Goal: Task Accomplishment & Management: Use online tool/utility

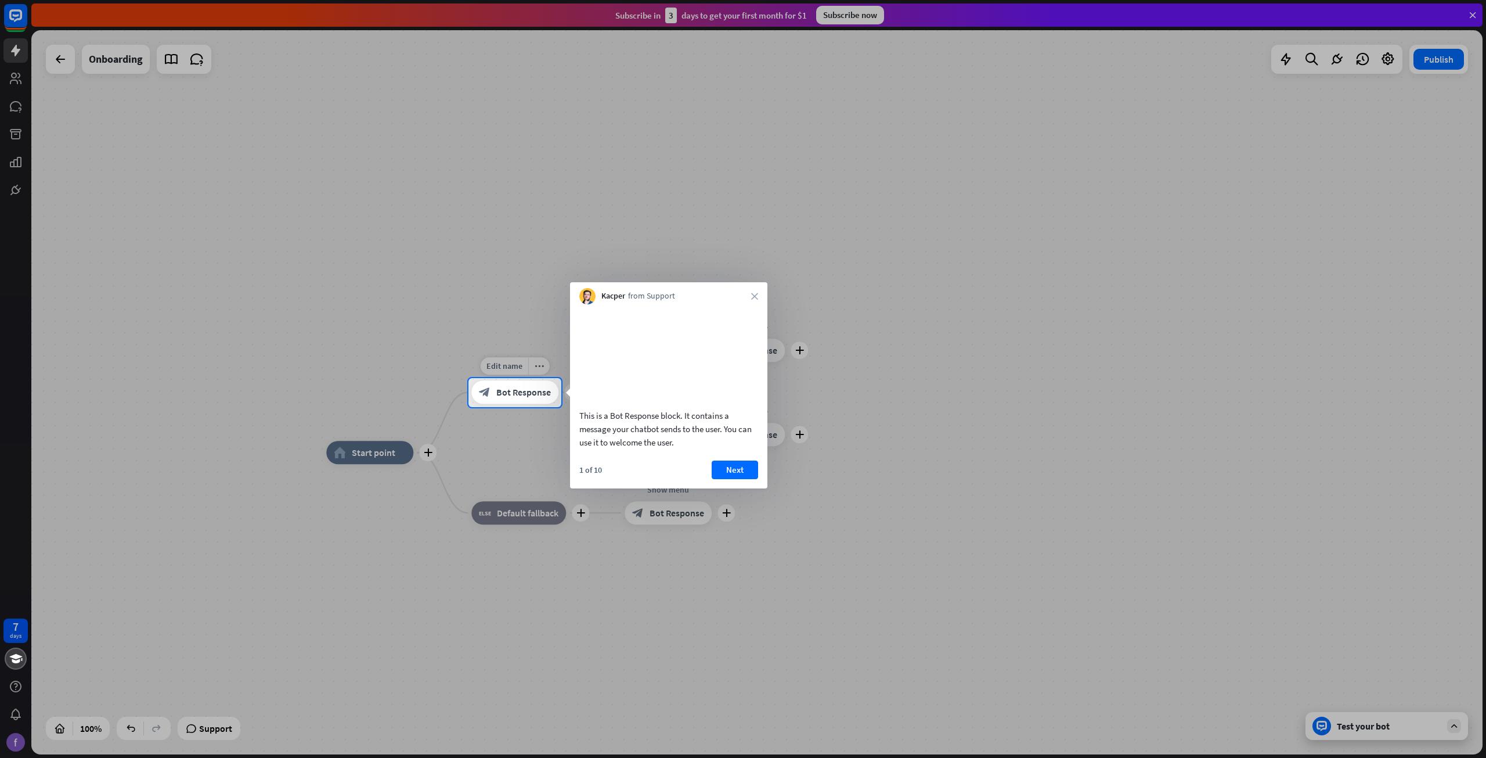
click at [517, 398] on span "Bot Response" at bounding box center [523, 393] width 55 height 12
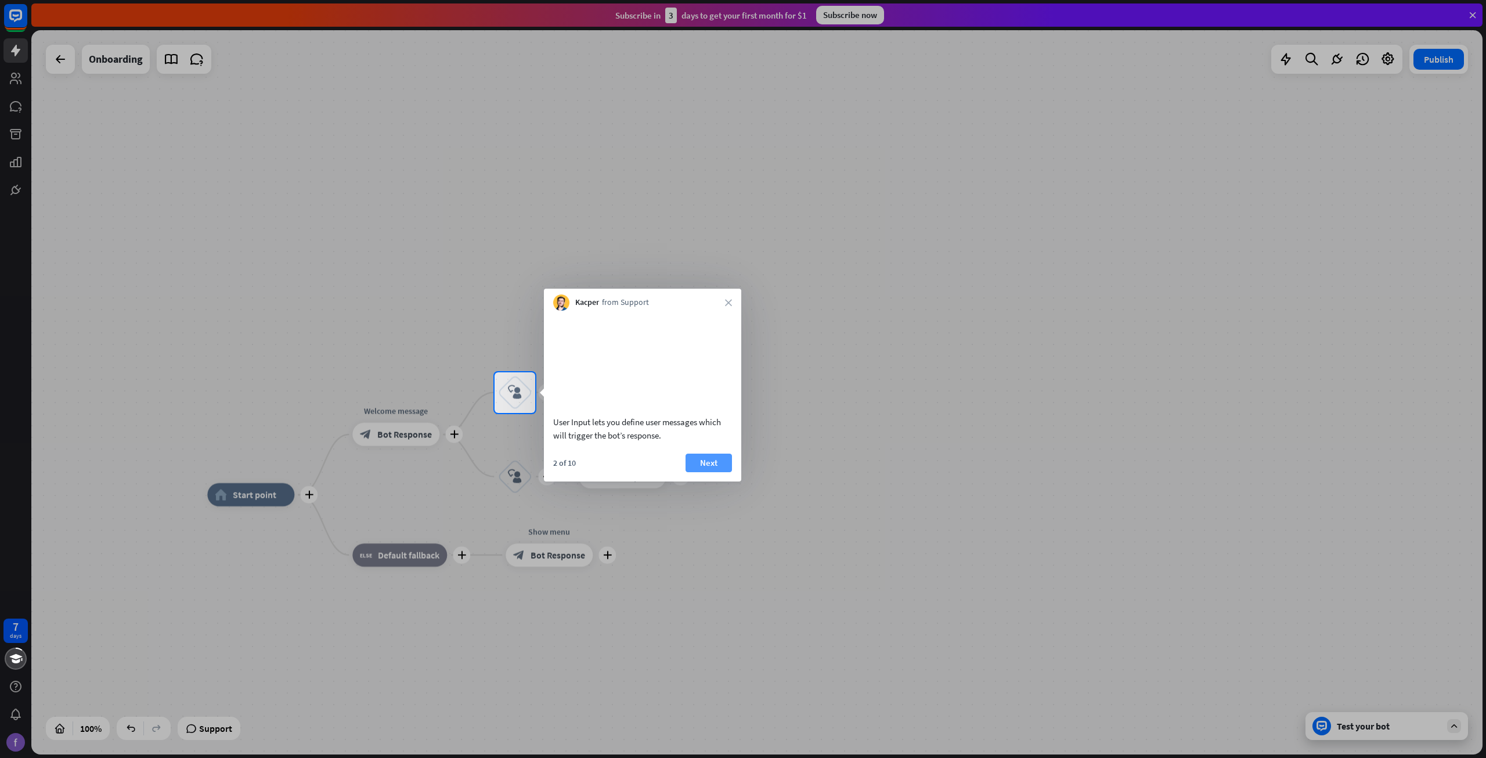
click at [718, 472] on button "Next" at bounding box center [709, 462] width 46 height 19
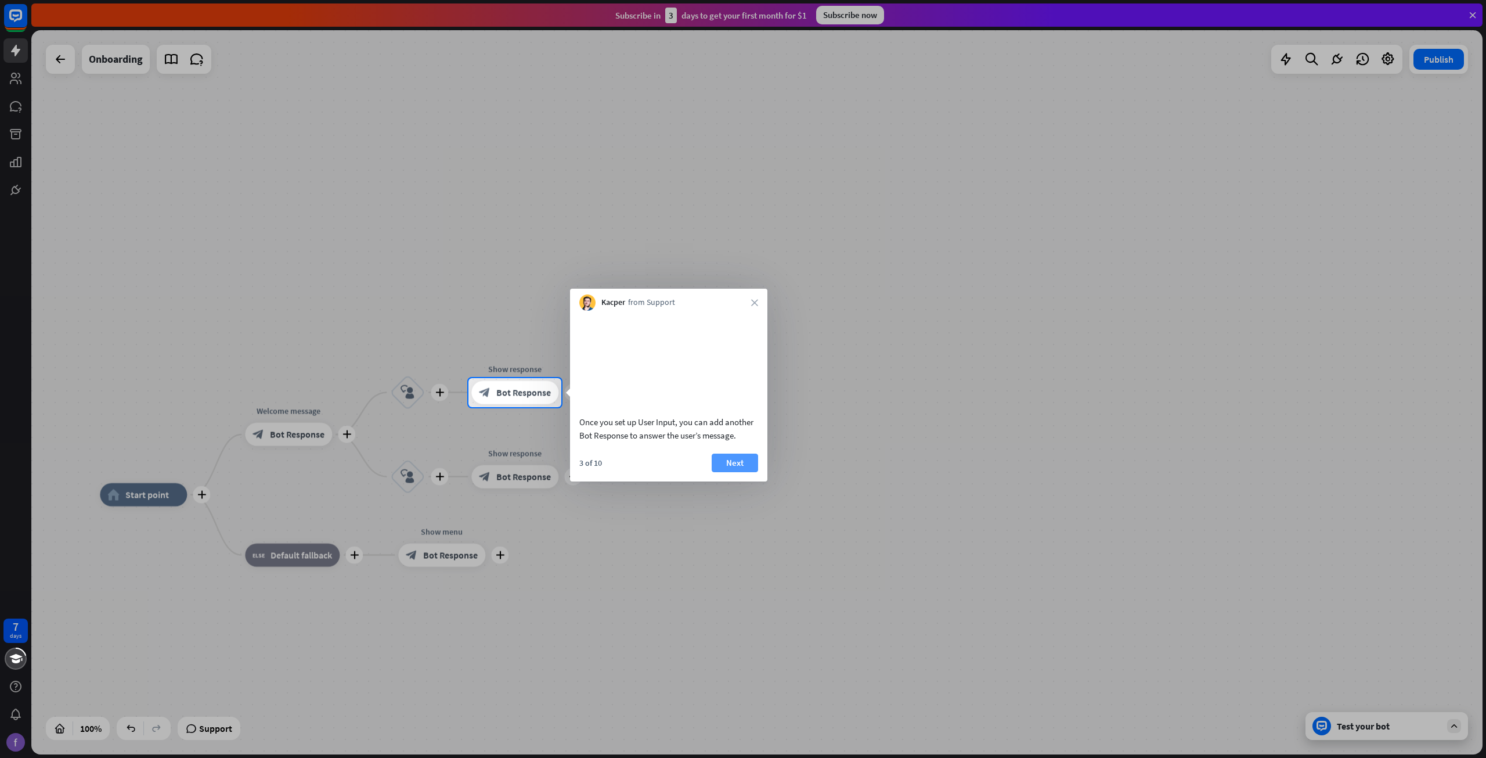
click at [741, 472] on button "Next" at bounding box center [735, 462] width 46 height 19
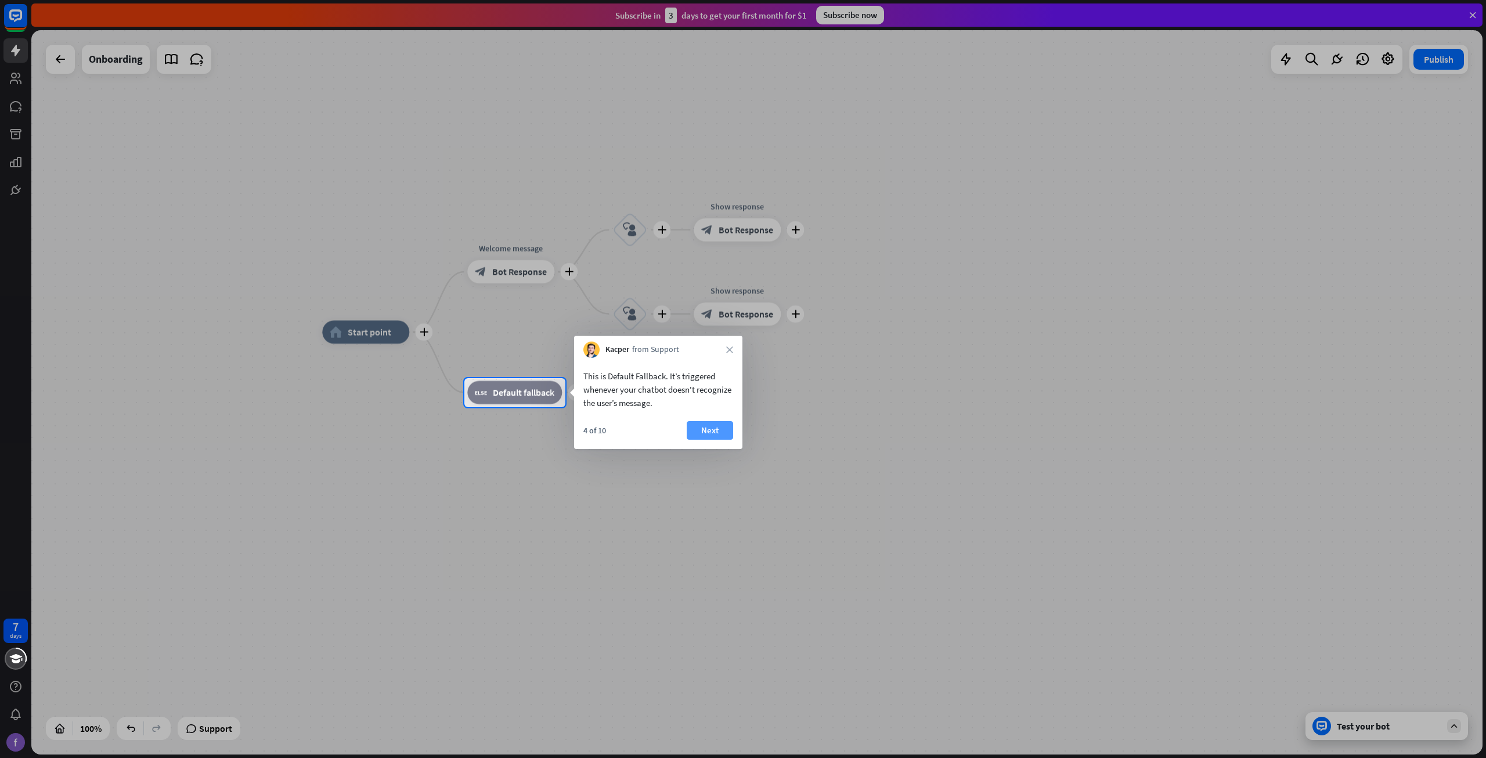
click at [707, 433] on button "Next" at bounding box center [710, 430] width 46 height 19
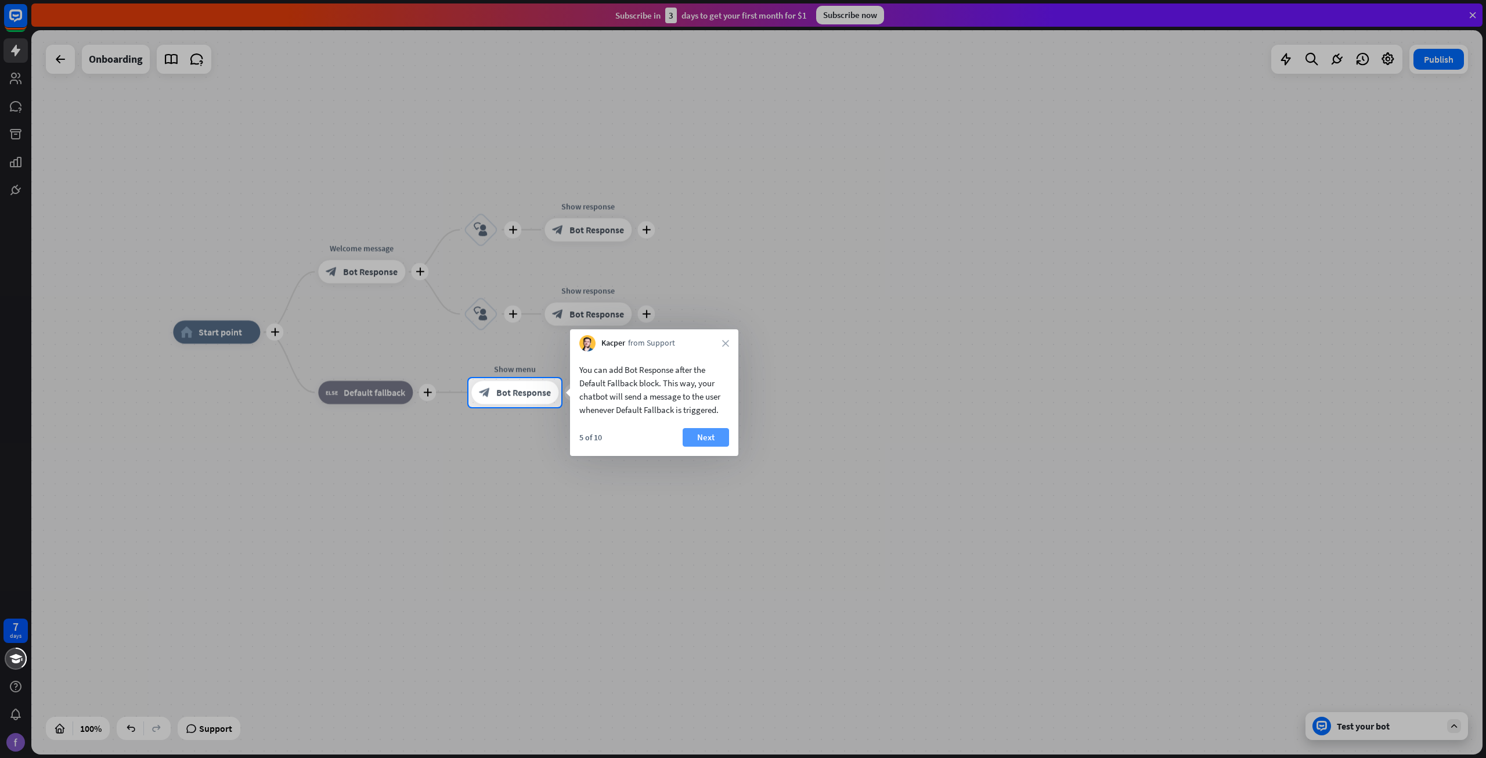
click at [719, 434] on button "Next" at bounding box center [706, 437] width 46 height 19
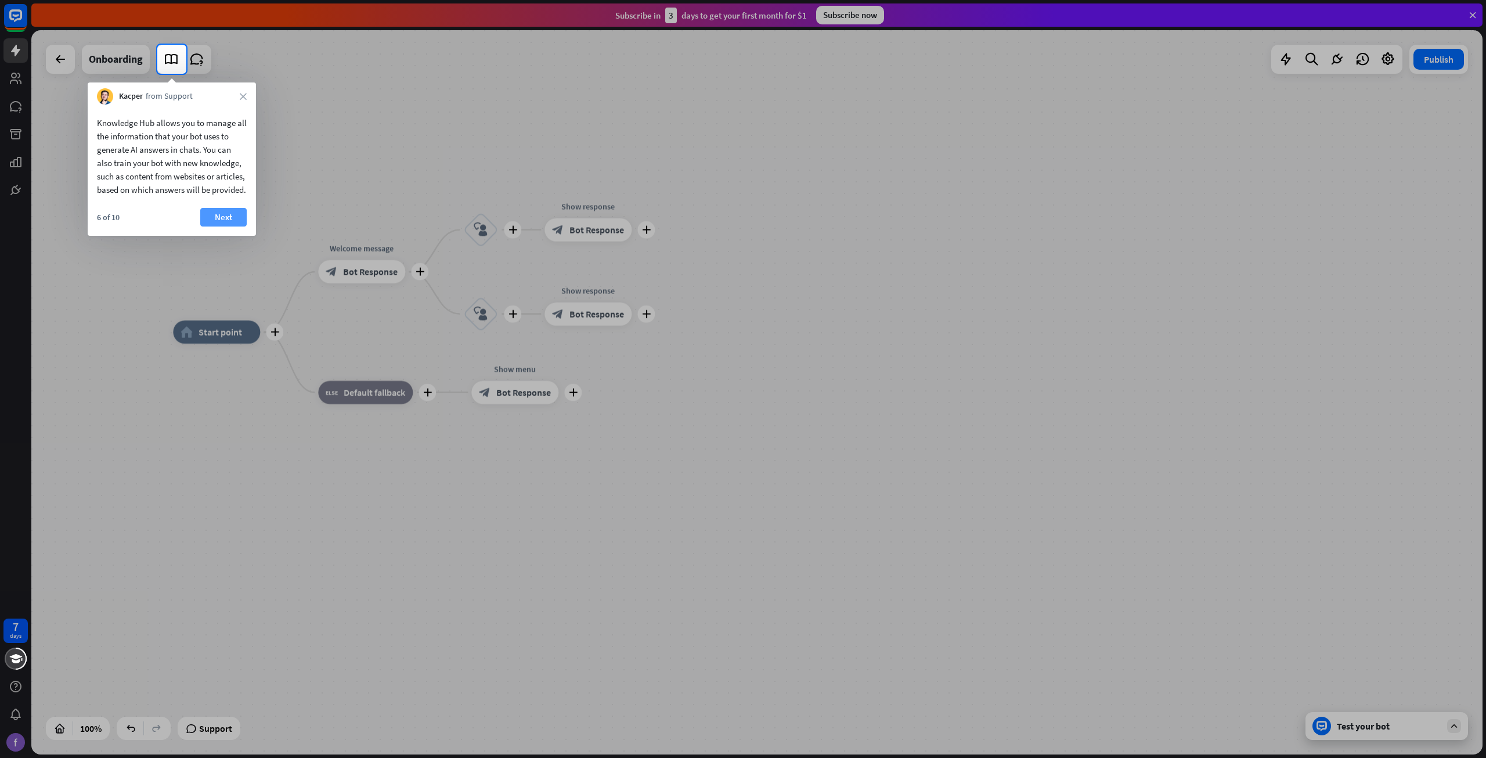
click at [219, 226] on button "Next" at bounding box center [223, 217] width 46 height 19
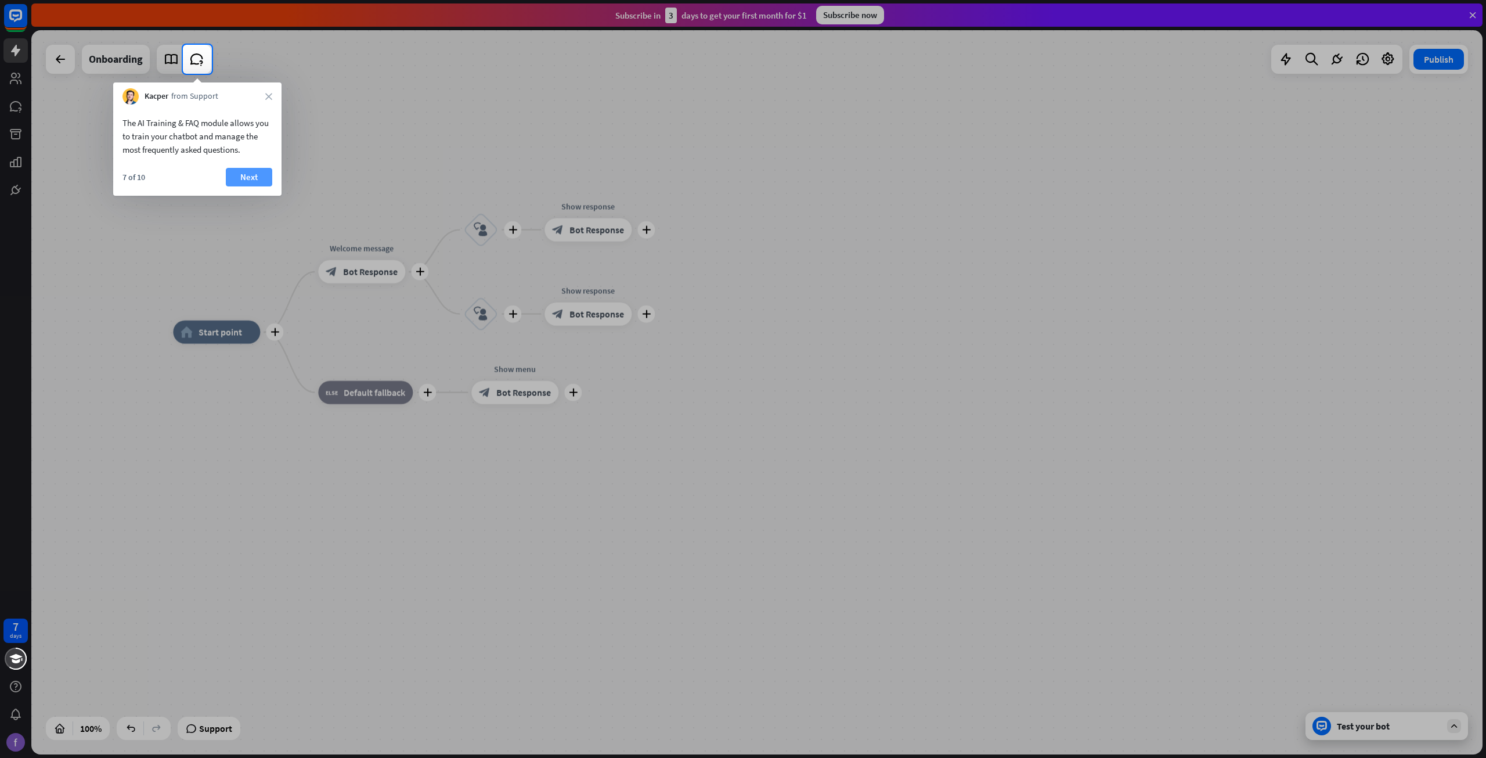
click at [242, 171] on button "Next" at bounding box center [249, 177] width 46 height 19
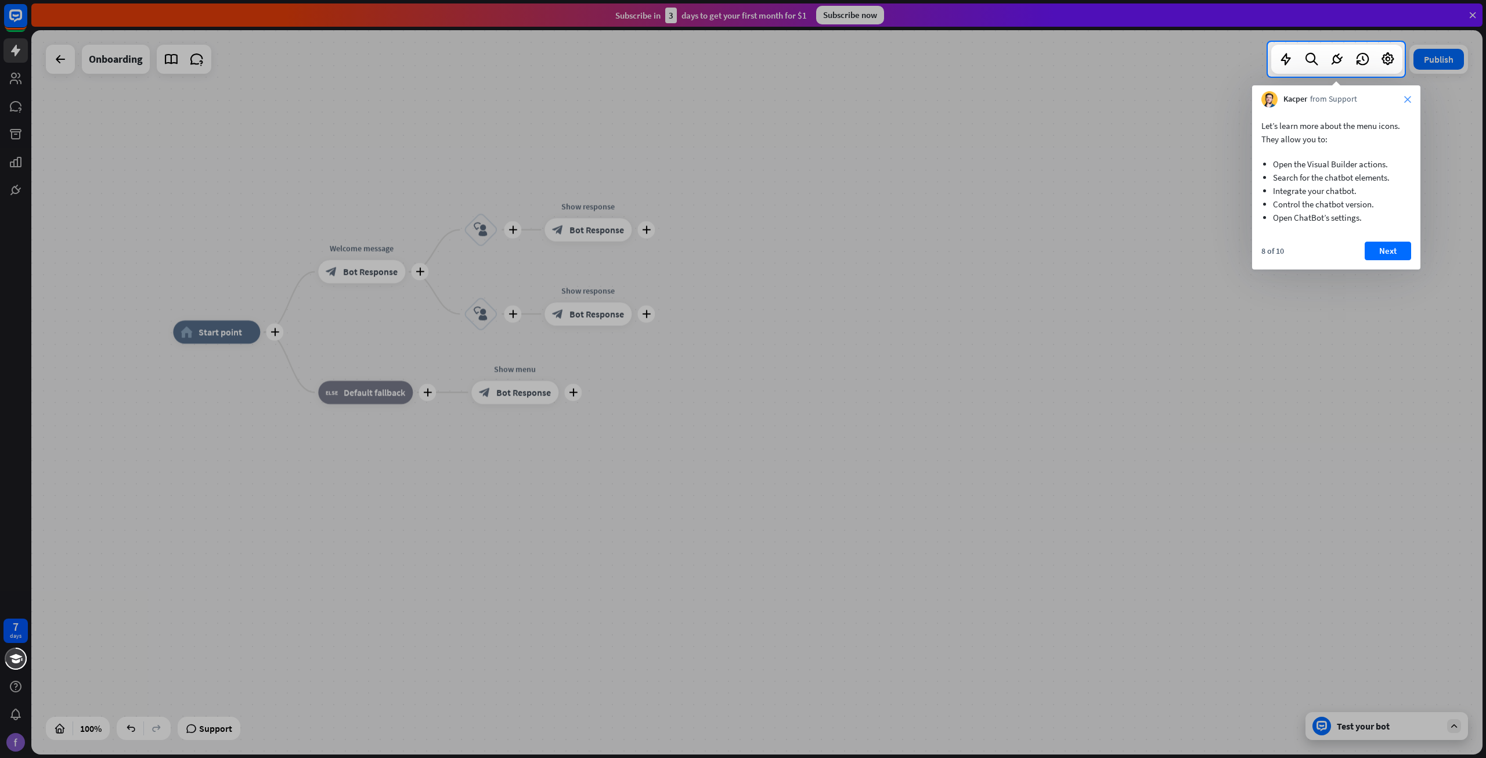
click at [1410, 98] on icon "close" at bounding box center [1407, 99] width 7 height 7
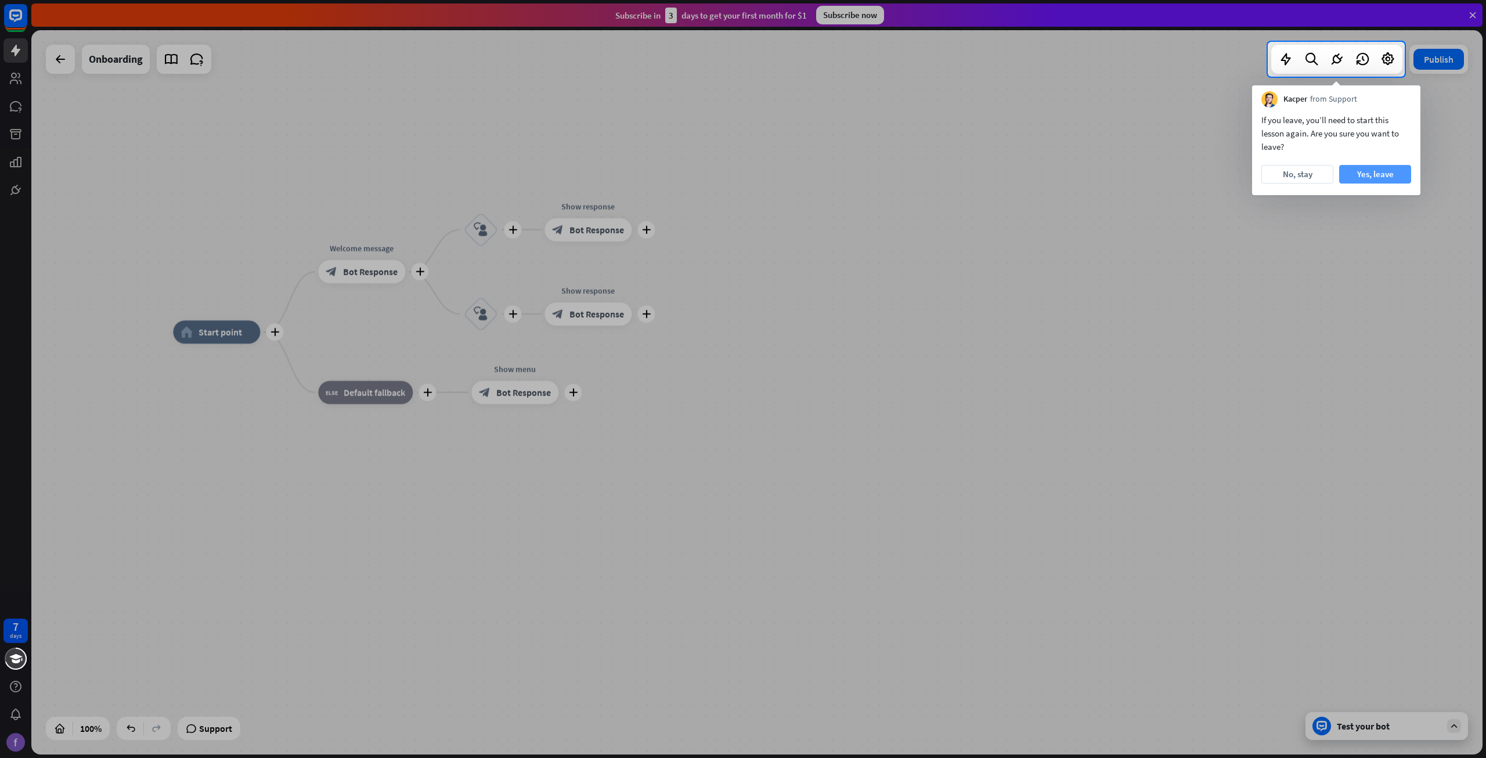
click at [1381, 171] on button "Yes, leave" at bounding box center [1375, 174] width 72 height 19
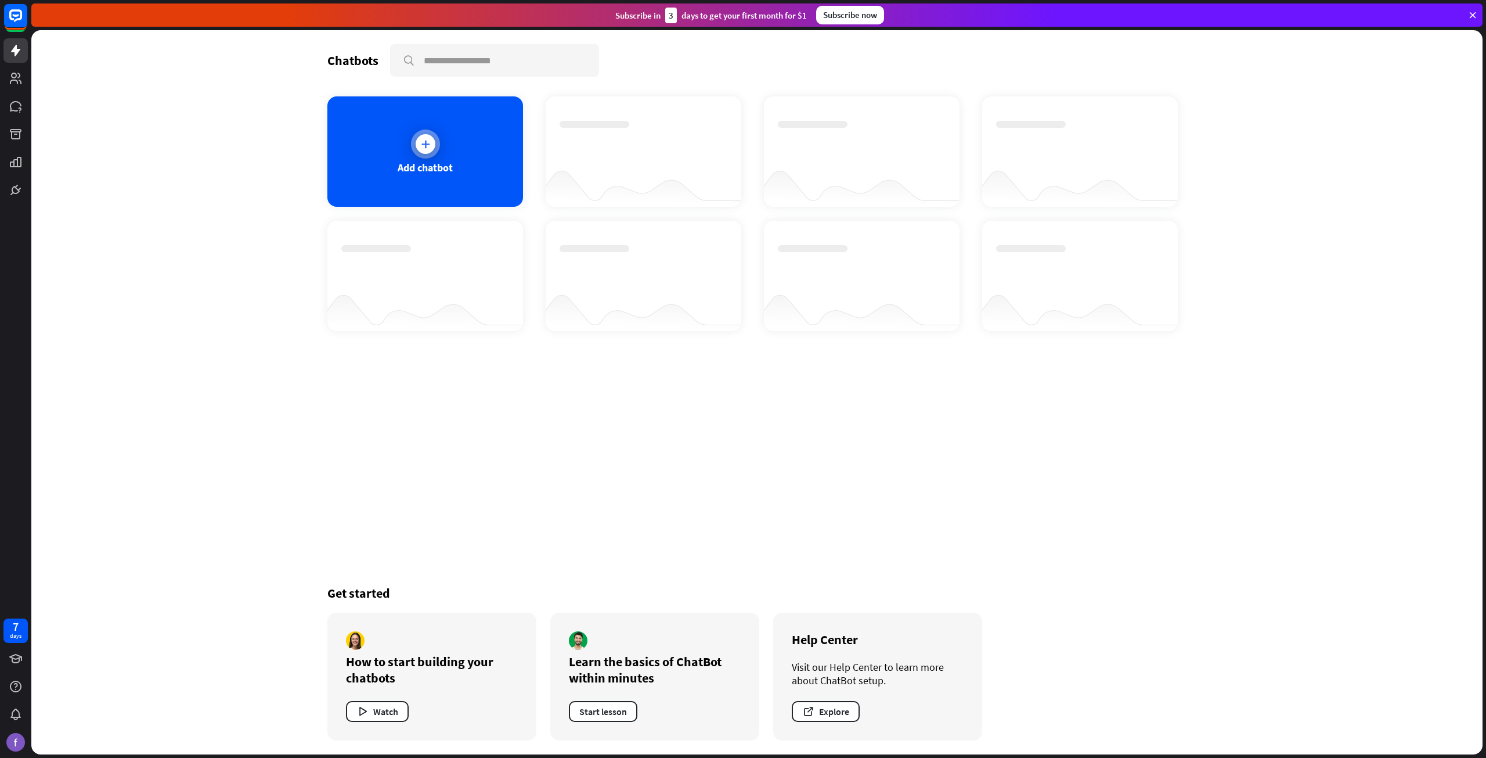
click at [452, 153] on div "Add chatbot" at bounding box center [425, 151] width 196 height 110
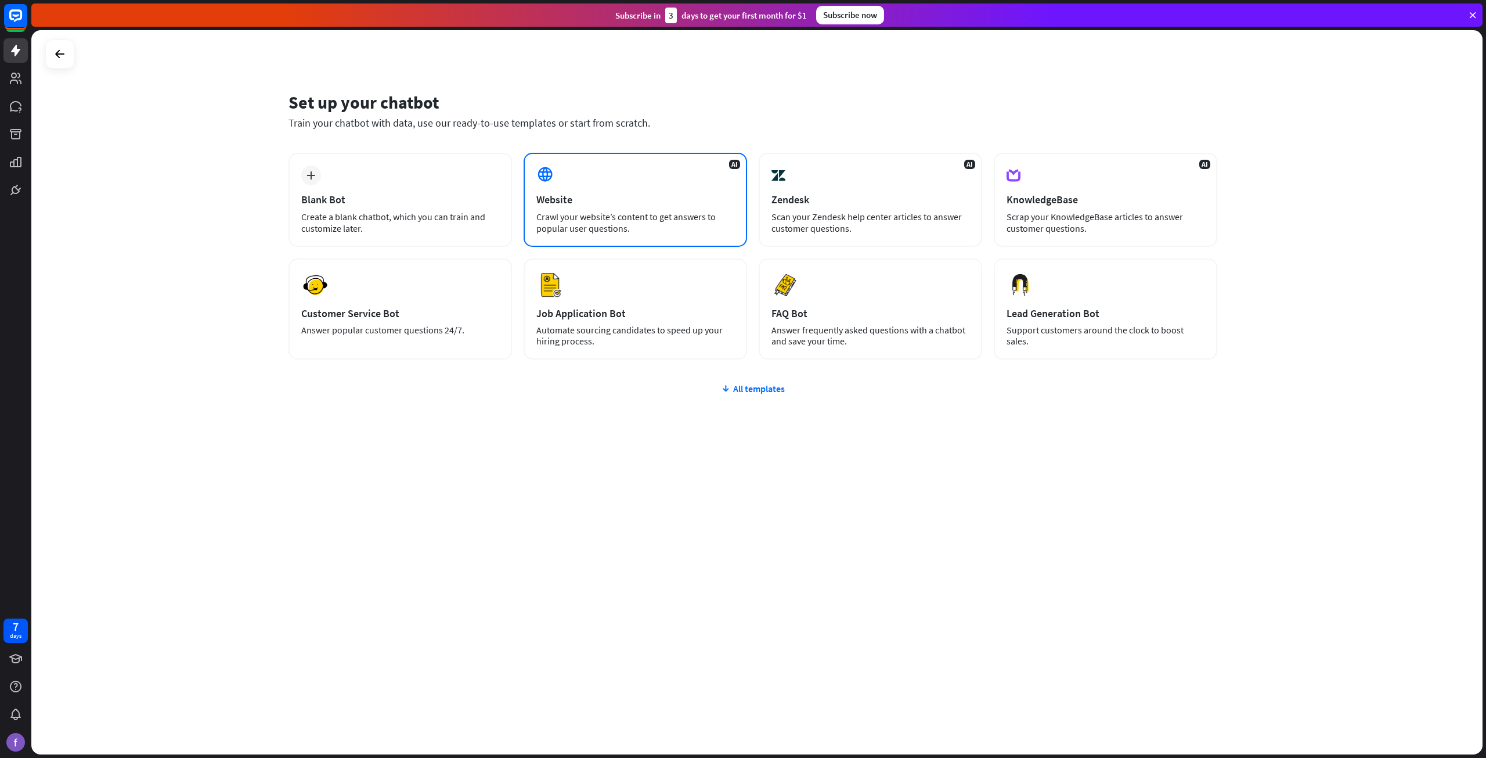
click at [631, 172] on div "AI Website Crawl your website’s content to get answers to popular user question…" at bounding box center [636, 200] width 224 height 94
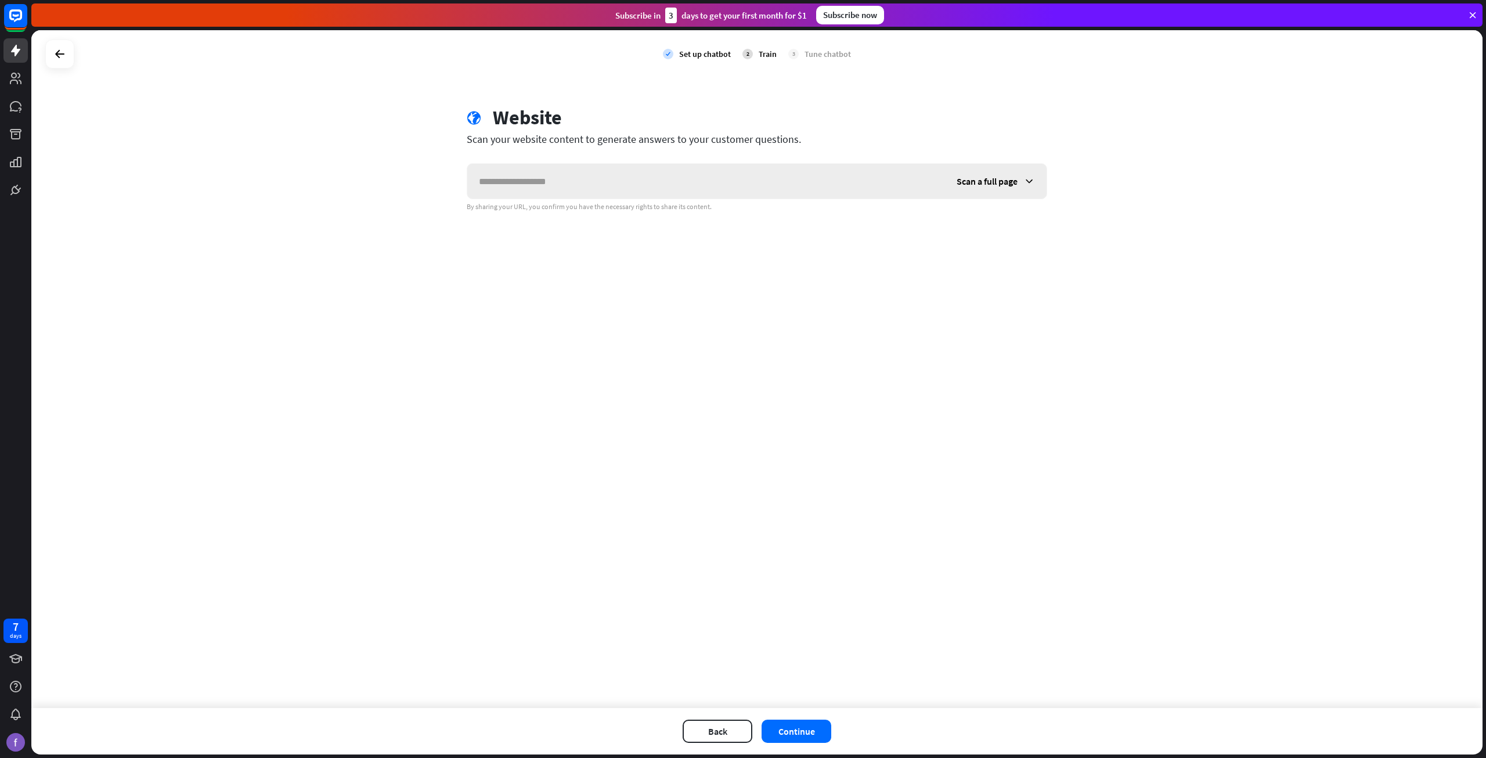
click at [720, 185] on input "text" at bounding box center [706, 181] width 478 height 35
click at [1007, 182] on span "Scan a full page" at bounding box center [987, 181] width 61 height 12
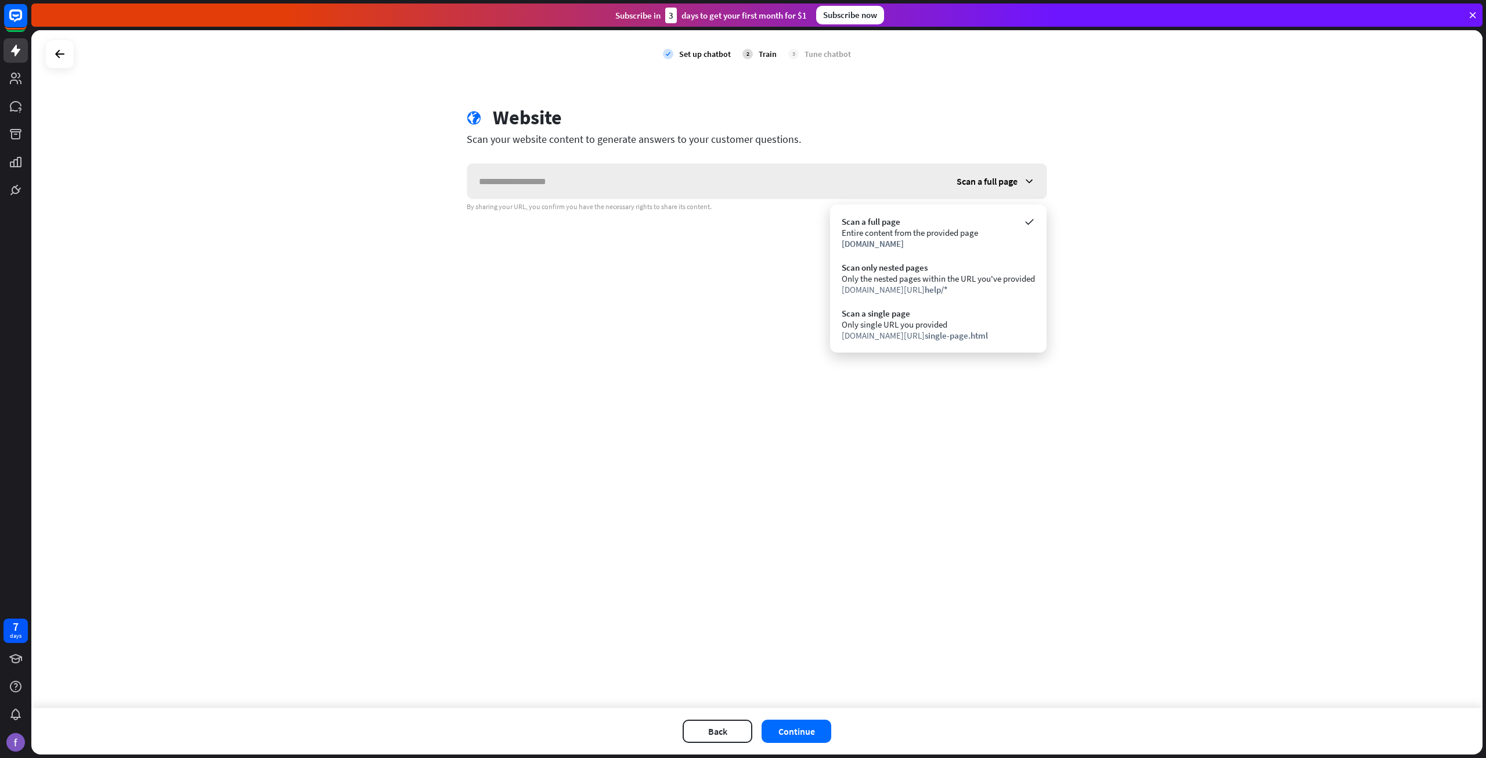
click at [1007, 182] on span "Scan a full page" at bounding box center [987, 181] width 61 height 12
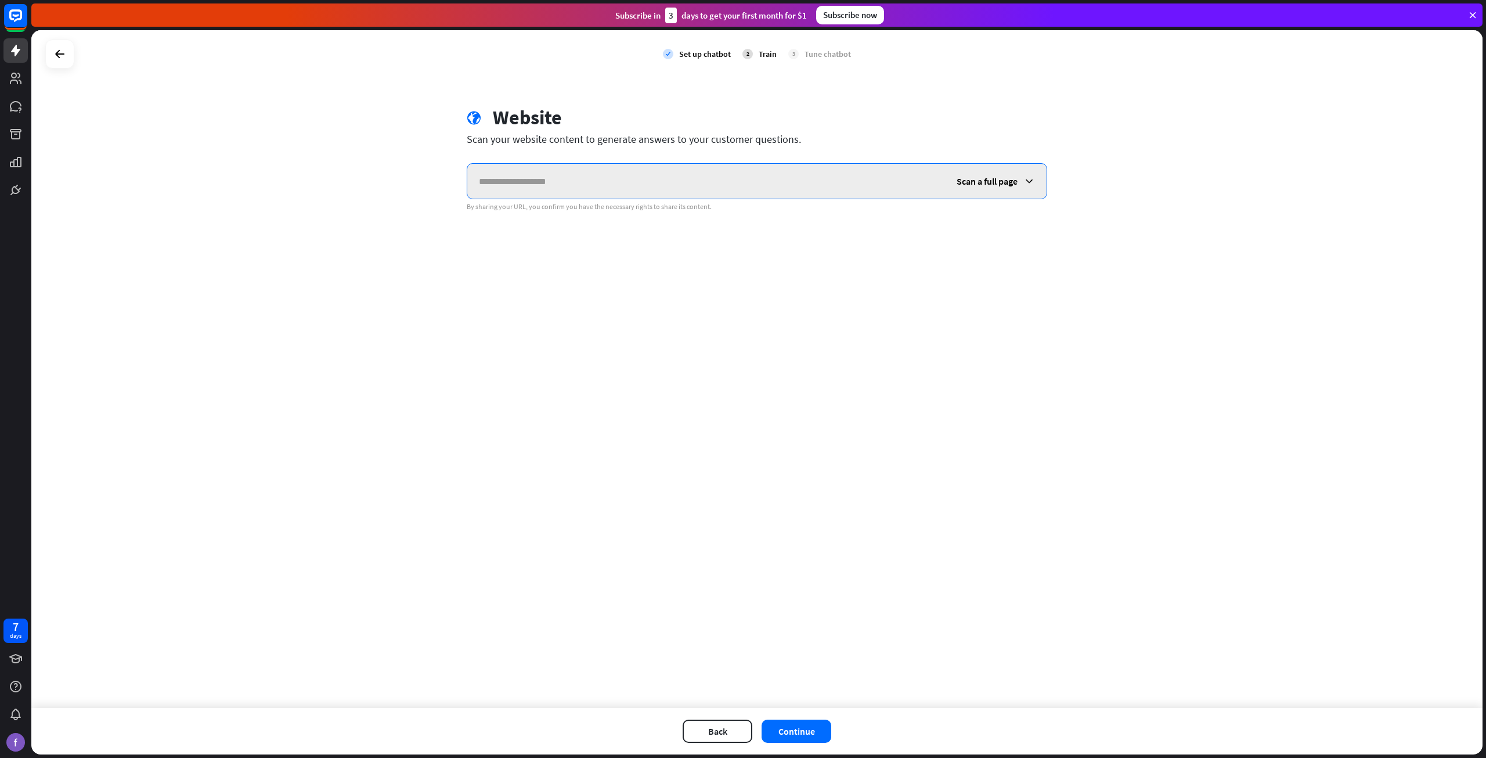
click at [634, 181] on input "text" at bounding box center [706, 181] width 478 height 35
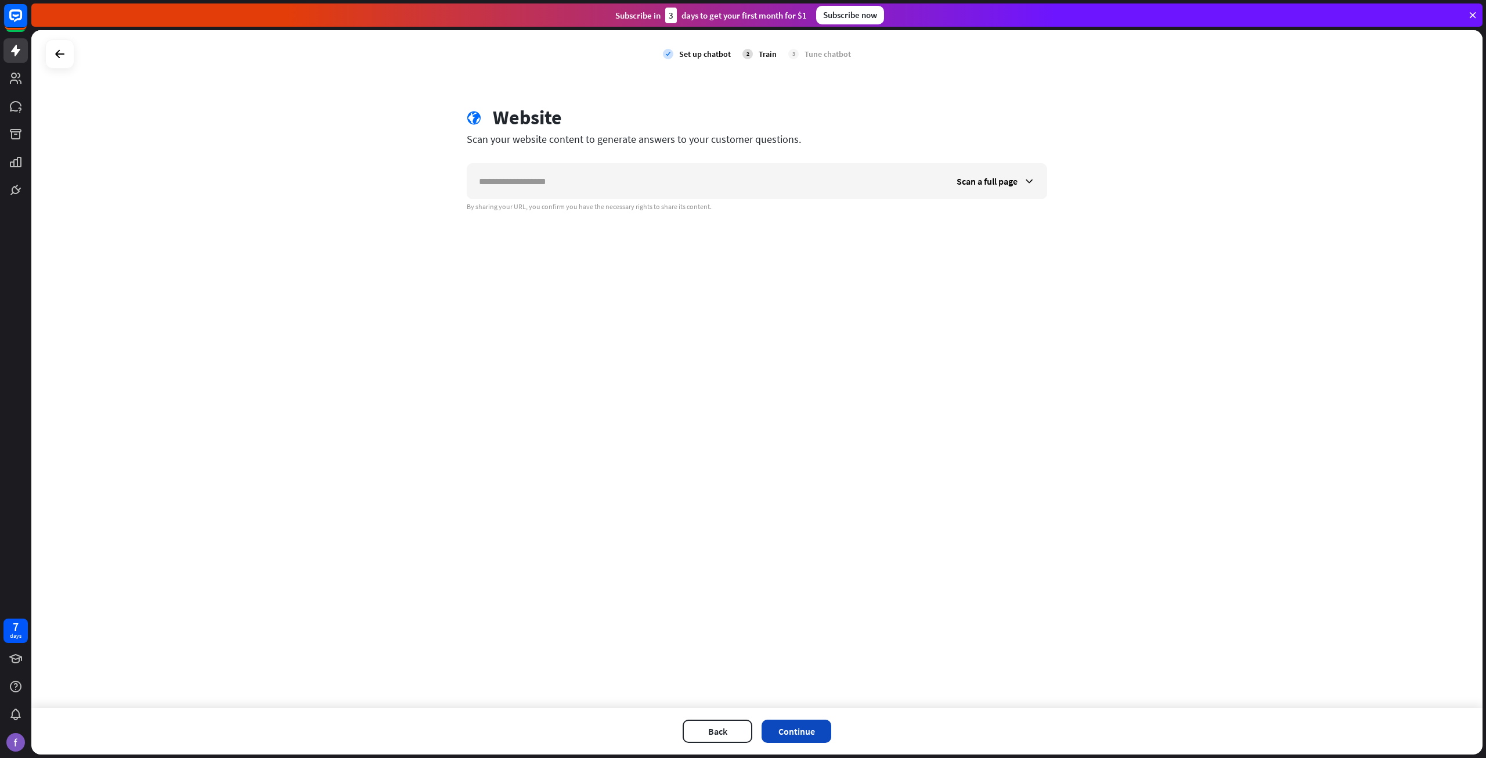
click at [792, 731] on button "Continue" at bounding box center [797, 730] width 70 height 23
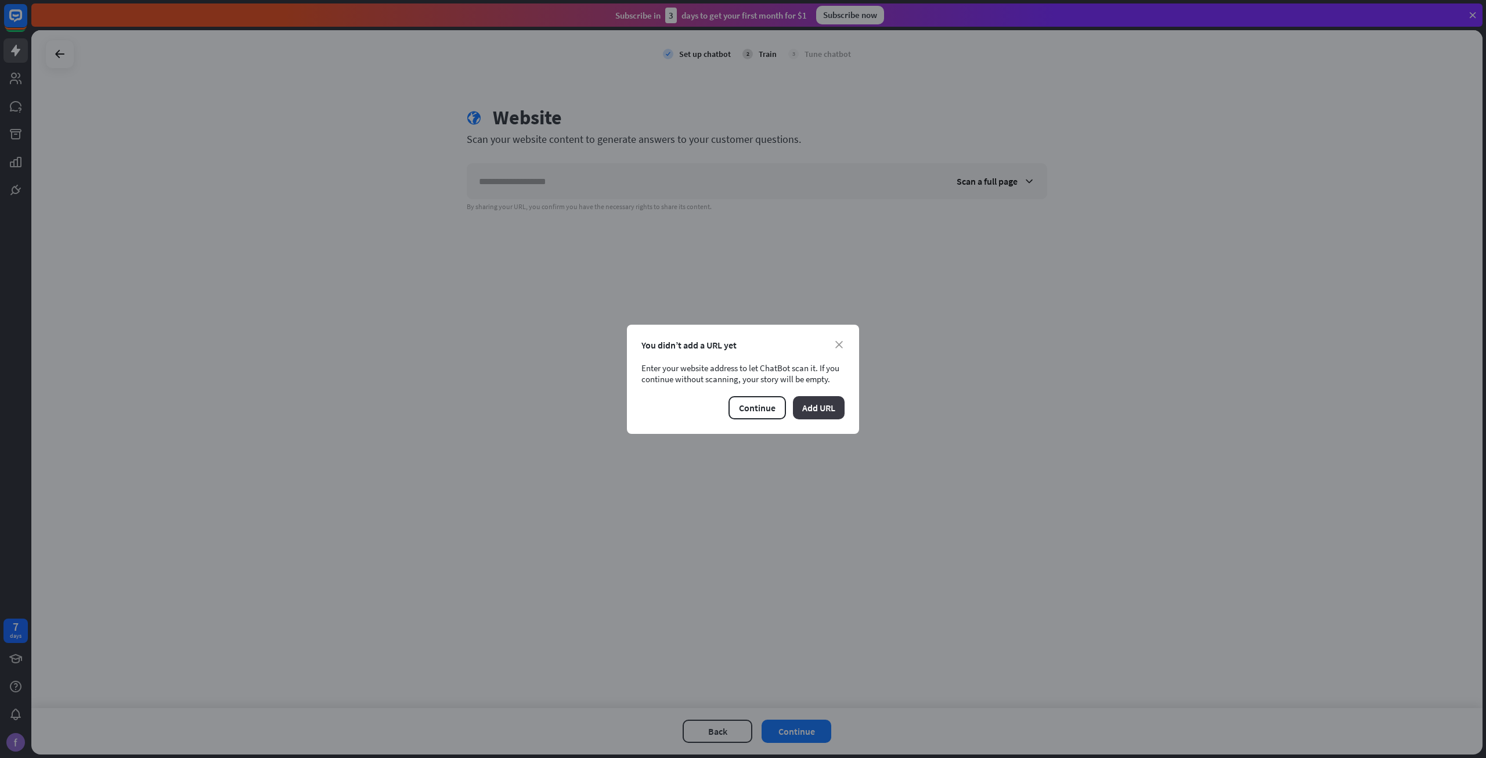
click at [820, 413] on button "Add URL" at bounding box center [819, 407] width 52 height 23
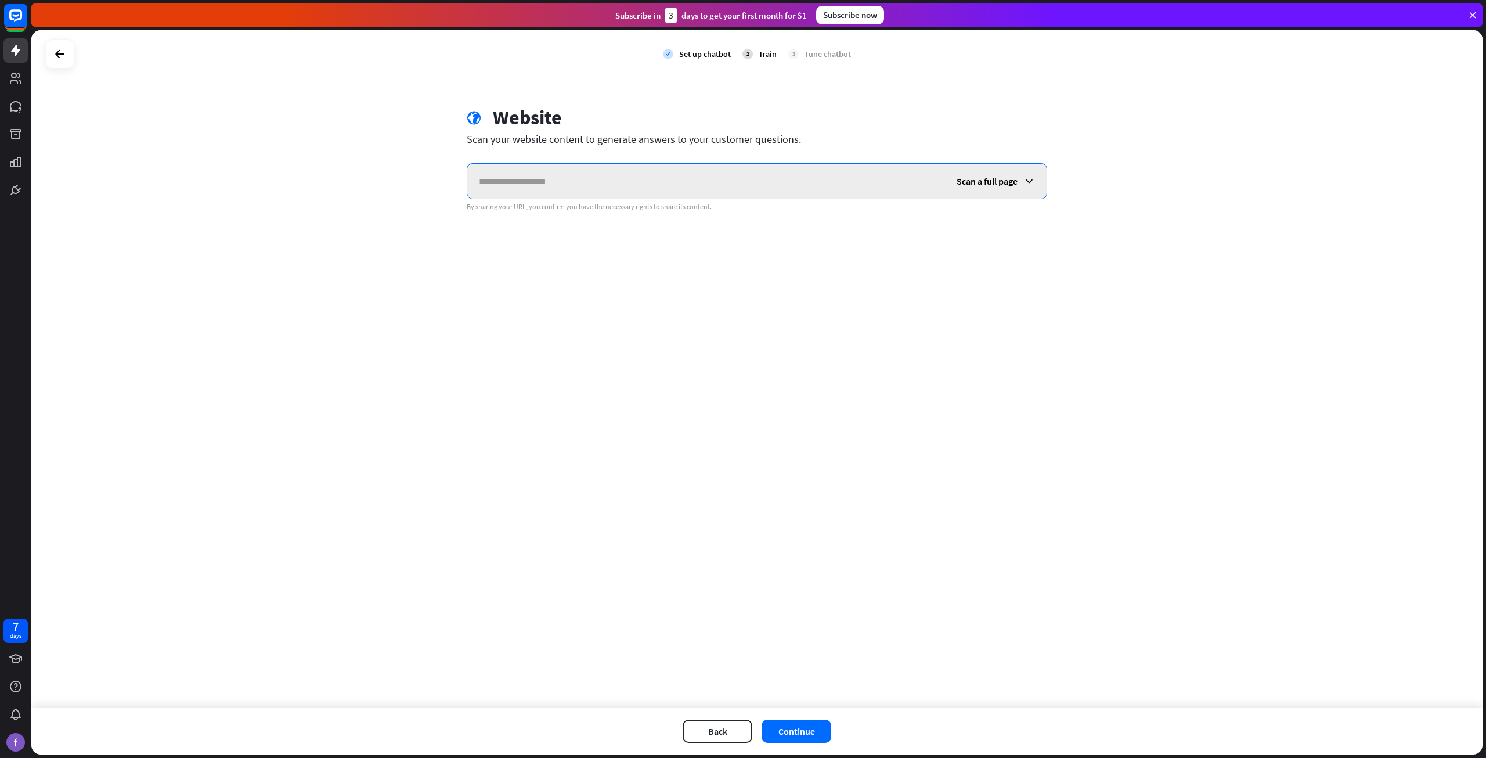
click at [541, 174] on input "text" at bounding box center [706, 181] width 478 height 35
type input "**********"
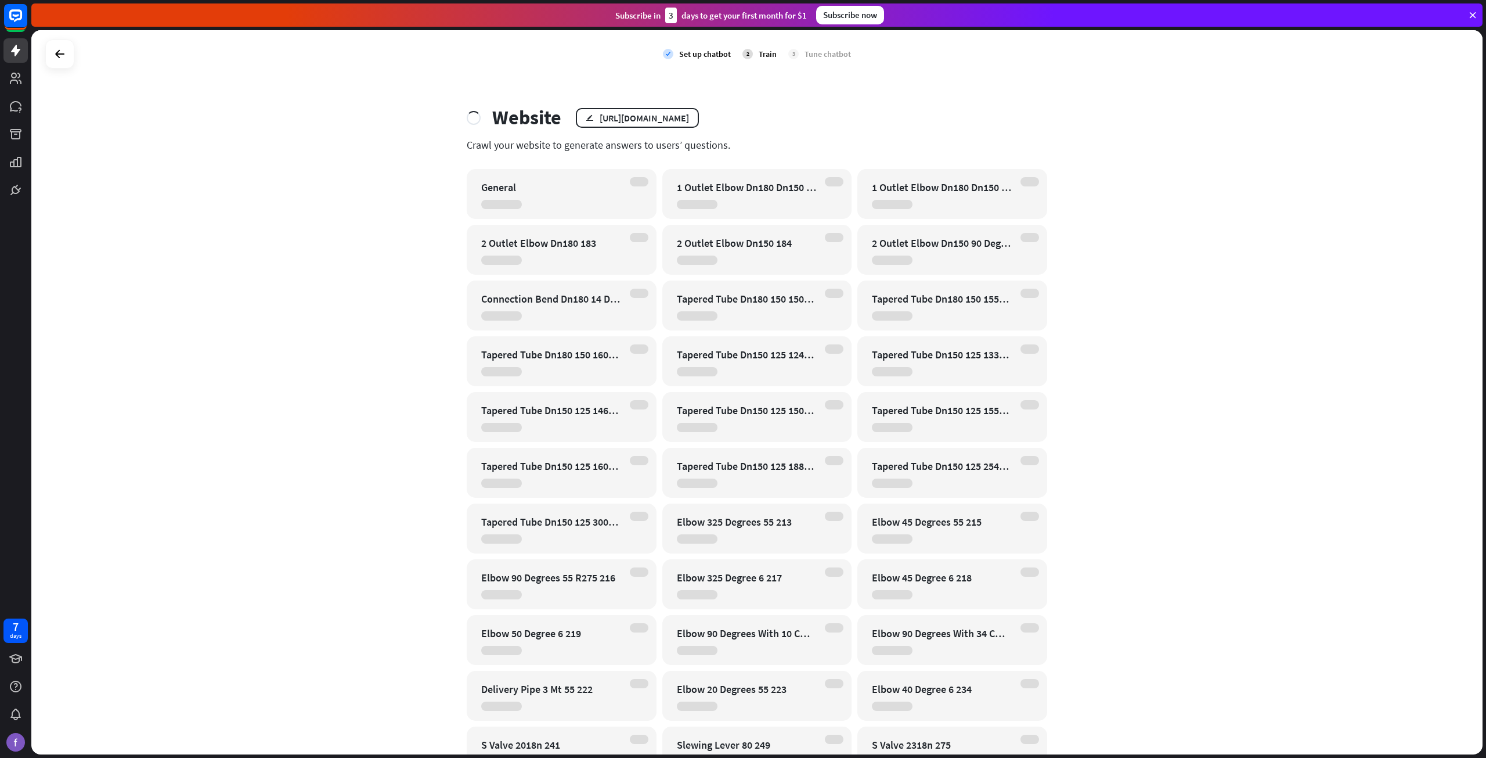
click at [503, 122] on div "Website" at bounding box center [526, 118] width 69 height 24
click at [673, 144] on div "Crawl your website to generate answers to users’ questions." at bounding box center [757, 144] width 581 height 13
click at [826, 54] on div "Tune chatbot" at bounding box center [828, 54] width 46 height 10
click at [1188, 253] on div "check Set up chatbot 2 Train 3 Tune chatbot Website edit [URL][DOMAIN_NAME] Cra…" at bounding box center [756, 392] width 1451 height 724
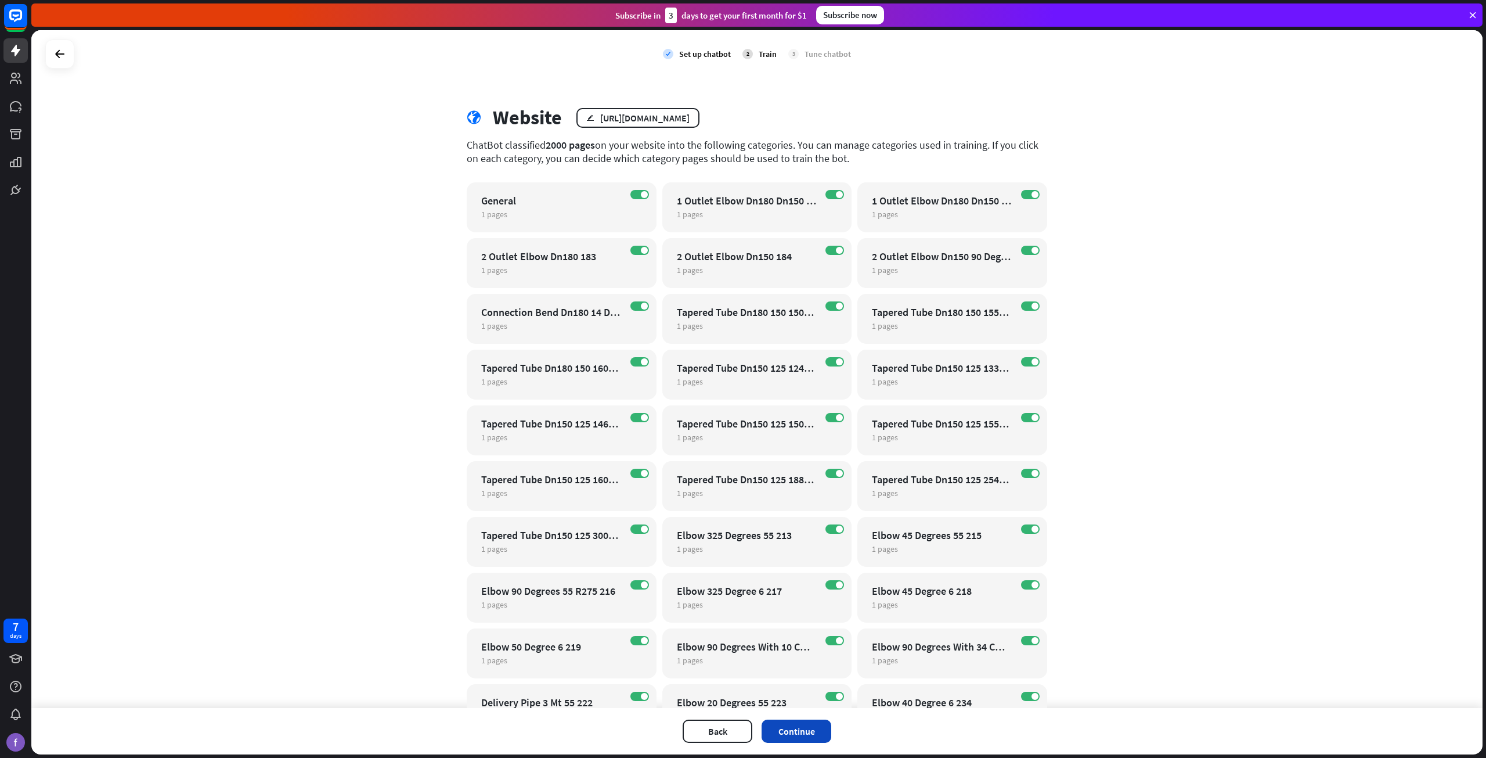
click at [791, 734] on button "Continue" at bounding box center [797, 730] width 70 height 23
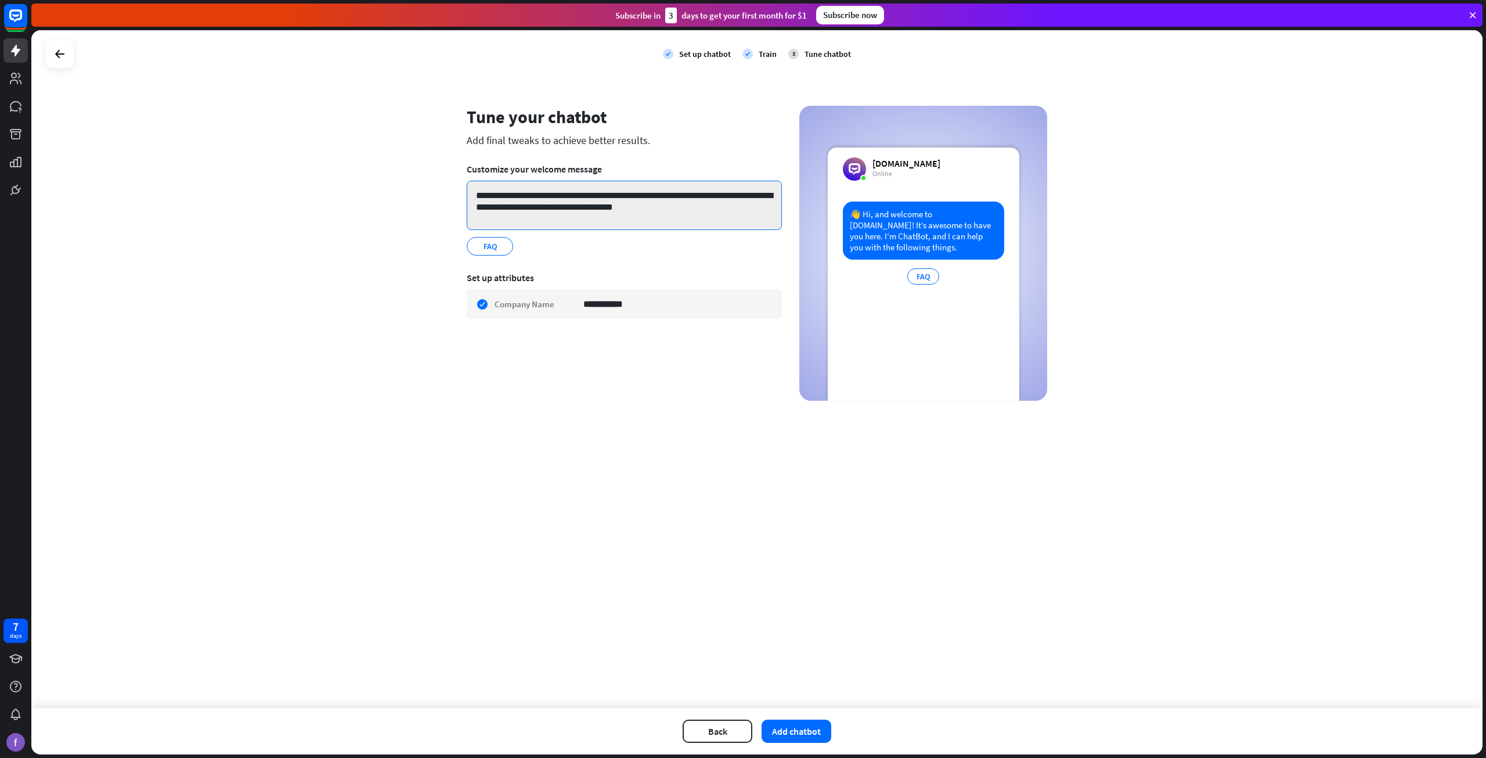
click at [532, 206] on textarea "**********" at bounding box center [624, 205] width 315 height 49
click at [655, 204] on textarea "**********" at bounding box center [624, 205] width 315 height 49
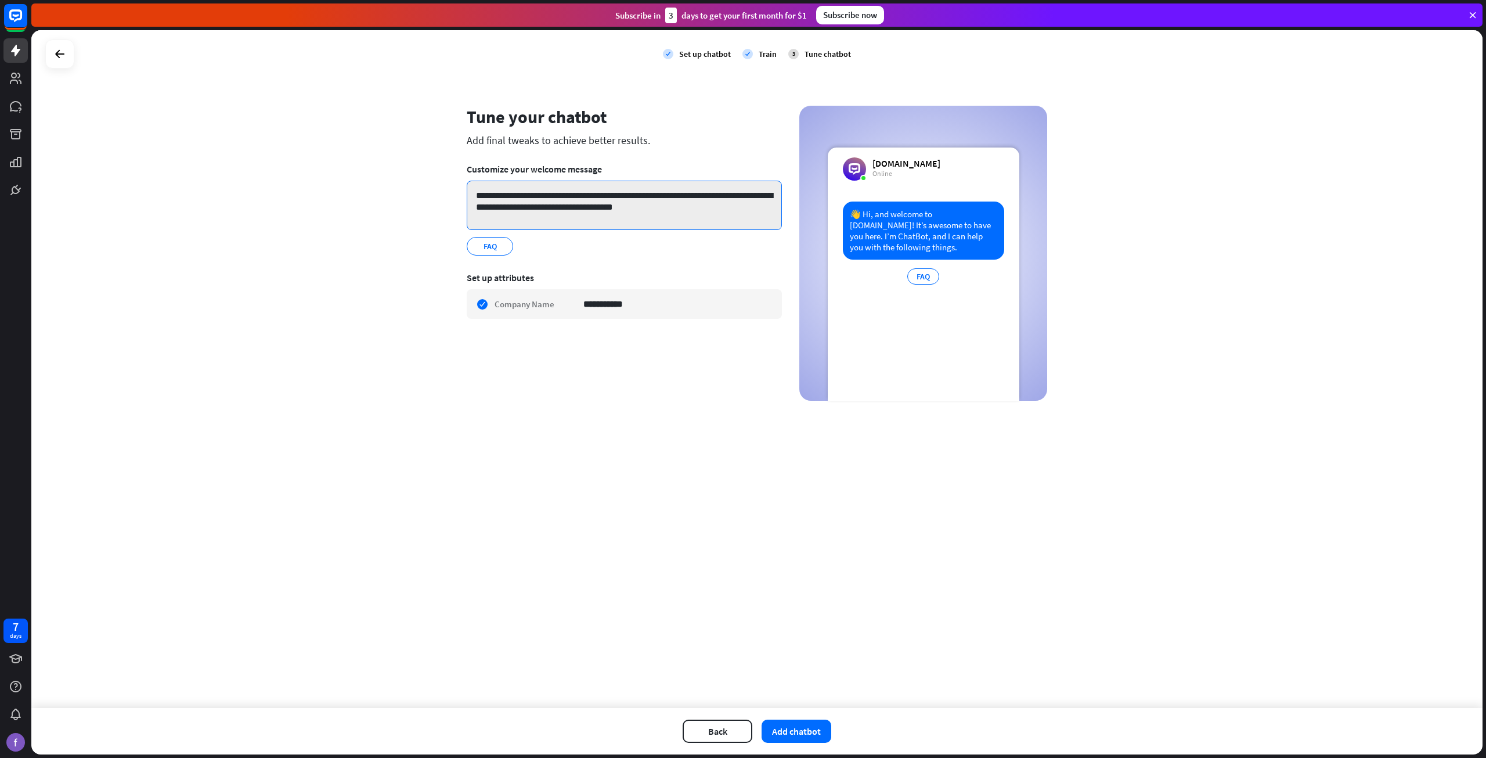
paste textarea "*****"
type textarea "**********"
click at [503, 242] on icon "edit" at bounding box center [503, 246] width 9 height 9
type input "***"
click at [776, 726] on button "Add chatbot" at bounding box center [797, 730] width 70 height 23
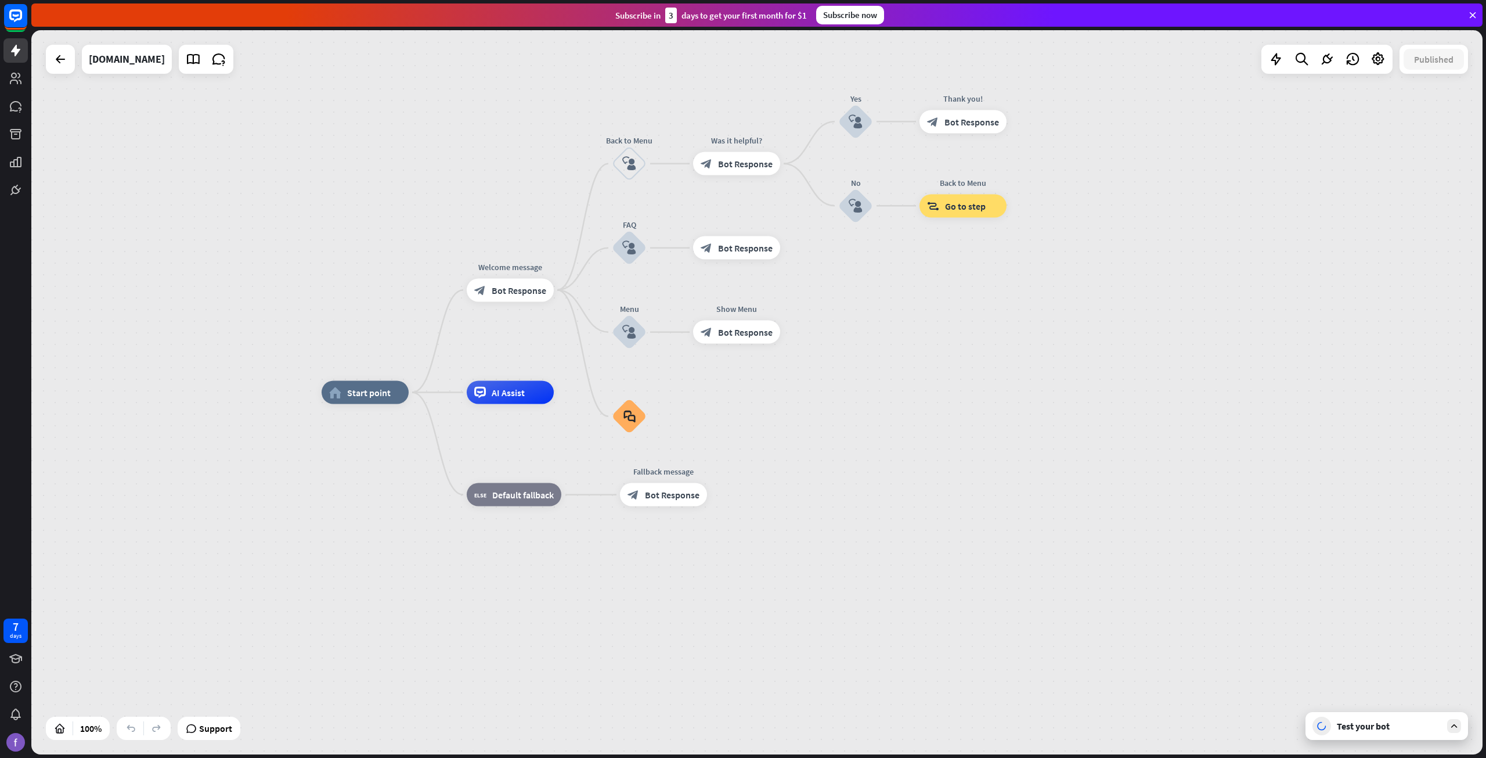
click at [1456, 725] on icon at bounding box center [1454, 725] width 10 height 10
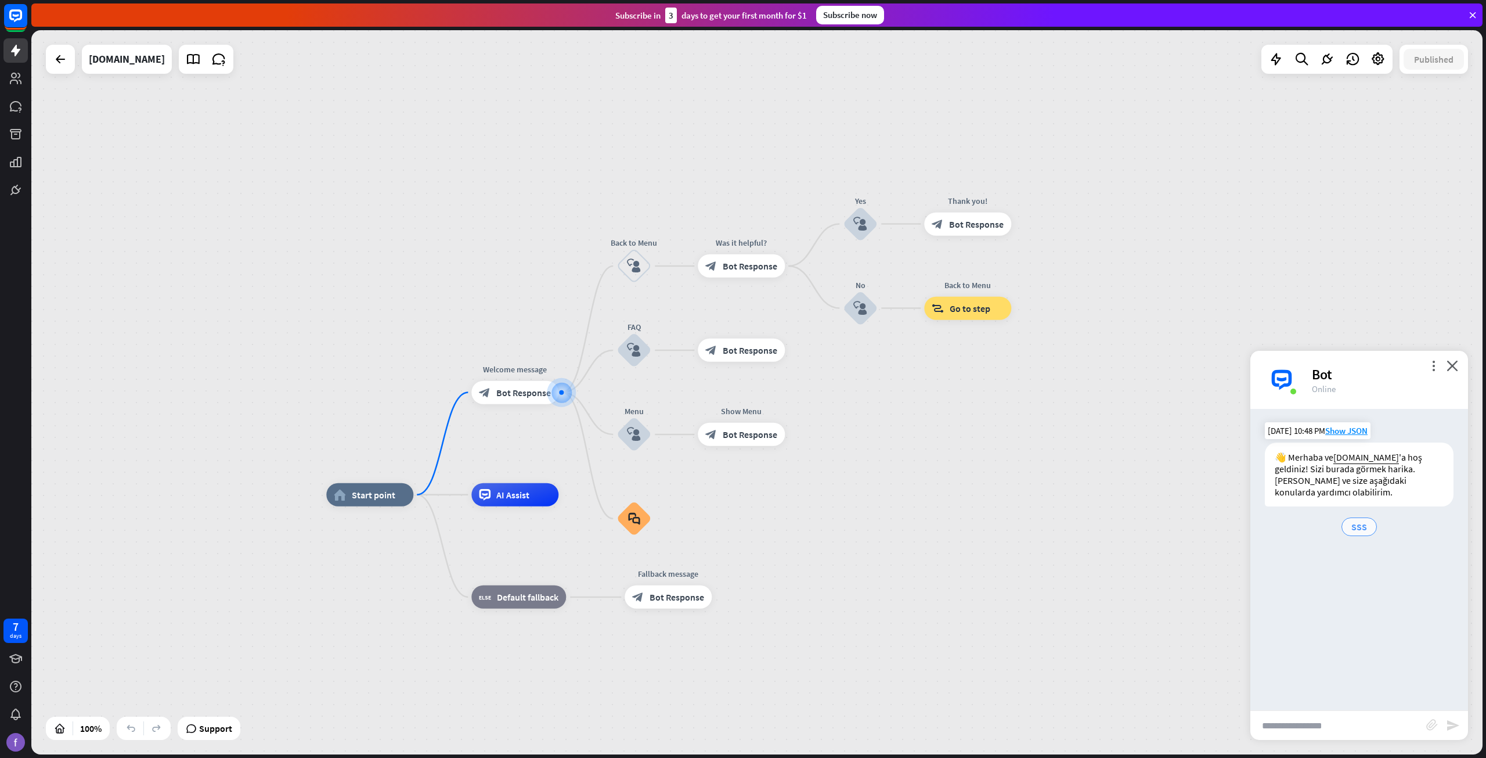
click at [1353, 531] on span "SSS" at bounding box center [1360, 527] width 16 height 12
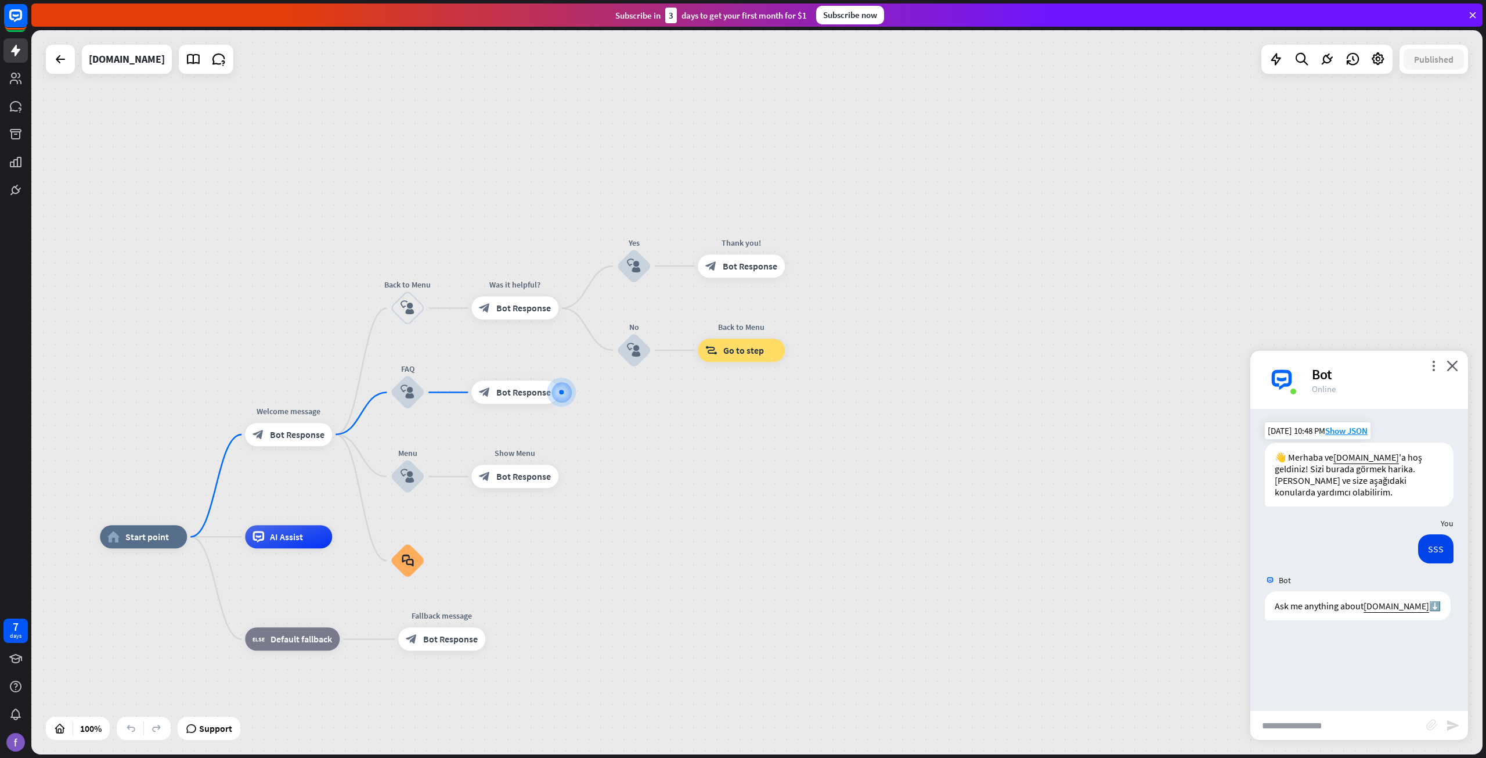
click at [1431, 726] on icon "block_attachment" at bounding box center [1432, 725] width 12 height 12
click at [1339, 703] on div "Image" at bounding box center [1368, 703] width 100 height 20
click at [1442, 726] on div "block_attachment" at bounding box center [1436, 725] width 20 height 13
click at [1426, 725] on input "text" at bounding box center [1338, 725] width 176 height 29
click at [1430, 721] on icon "block_attachment" at bounding box center [1432, 725] width 12 height 12
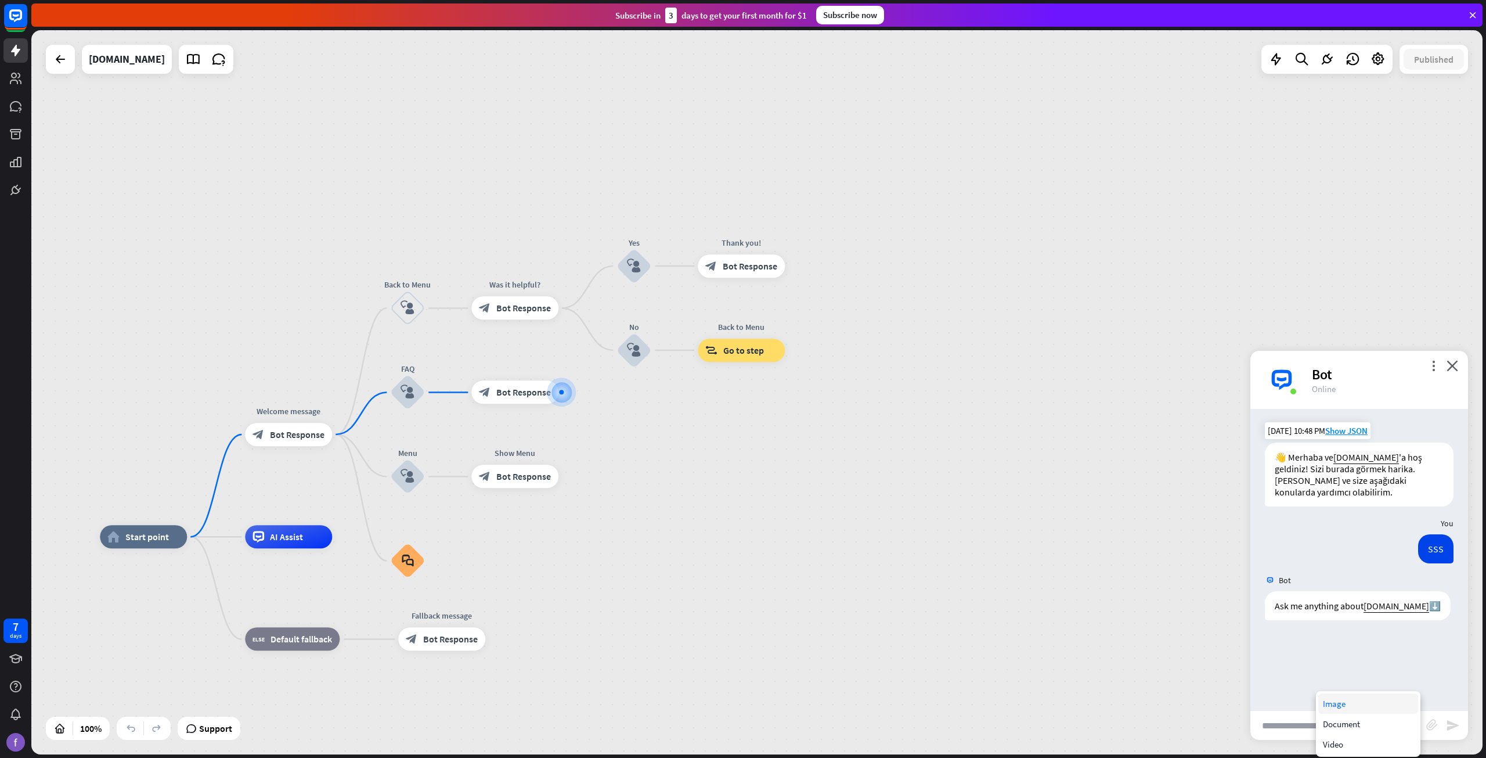
click at [1377, 707] on div "Image" at bounding box center [1368, 703] width 100 height 20
click at [1429, 722] on icon "block_attachment" at bounding box center [1432, 725] width 12 height 12
click at [1316, 711] on input "text" at bounding box center [1338, 725] width 176 height 29
type input "**********"
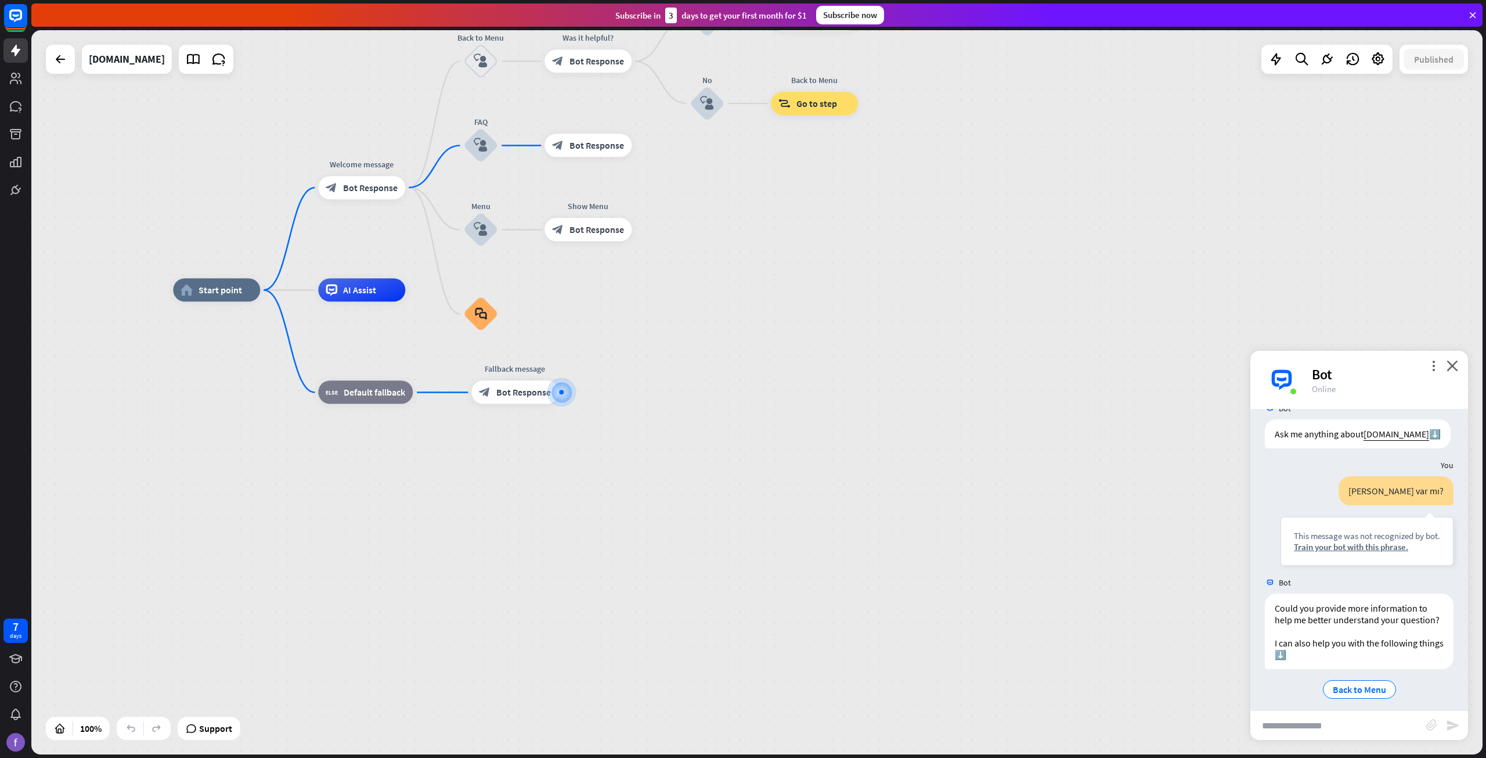
scroll to position [192, 0]
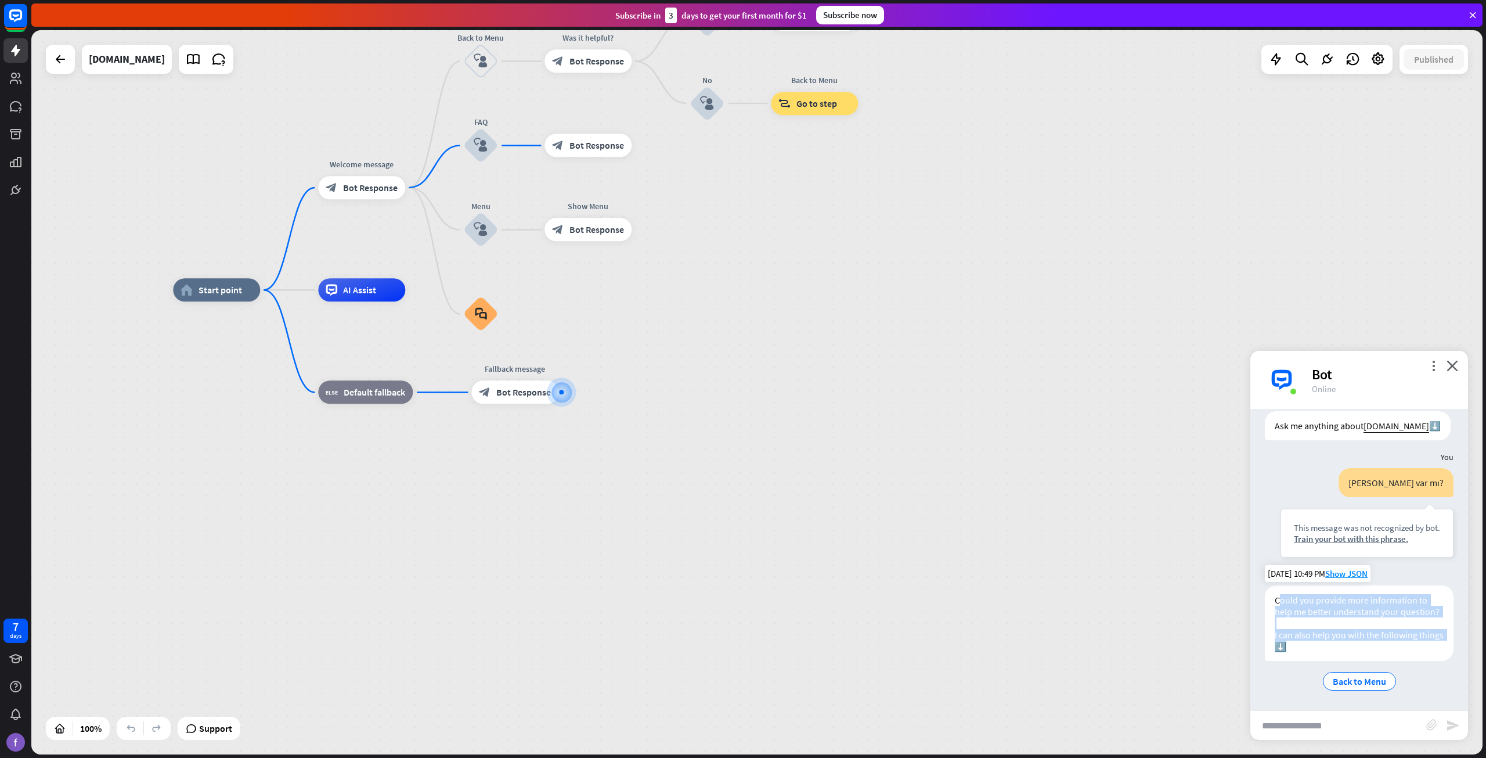
drag, startPoint x: 1325, startPoint y: 645, endPoint x: 1279, endPoint y: 587, distance: 74.0
click at [1279, 587] on div "Could you provide more information to help me better understand your question? …" at bounding box center [1359, 622] width 189 height 75
click at [1280, 588] on div "Could you provide more information to help me better understand your question? …" at bounding box center [1359, 622] width 189 height 75
drag, startPoint x: 1274, startPoint y: 588, endPoint x: 1317, endPoint y: 651, distance: 76.6
click at [1317, 651] on div "Could you provide more information to help me better understand your question? …" at bounding box center [1359, 622] width 189 height 75
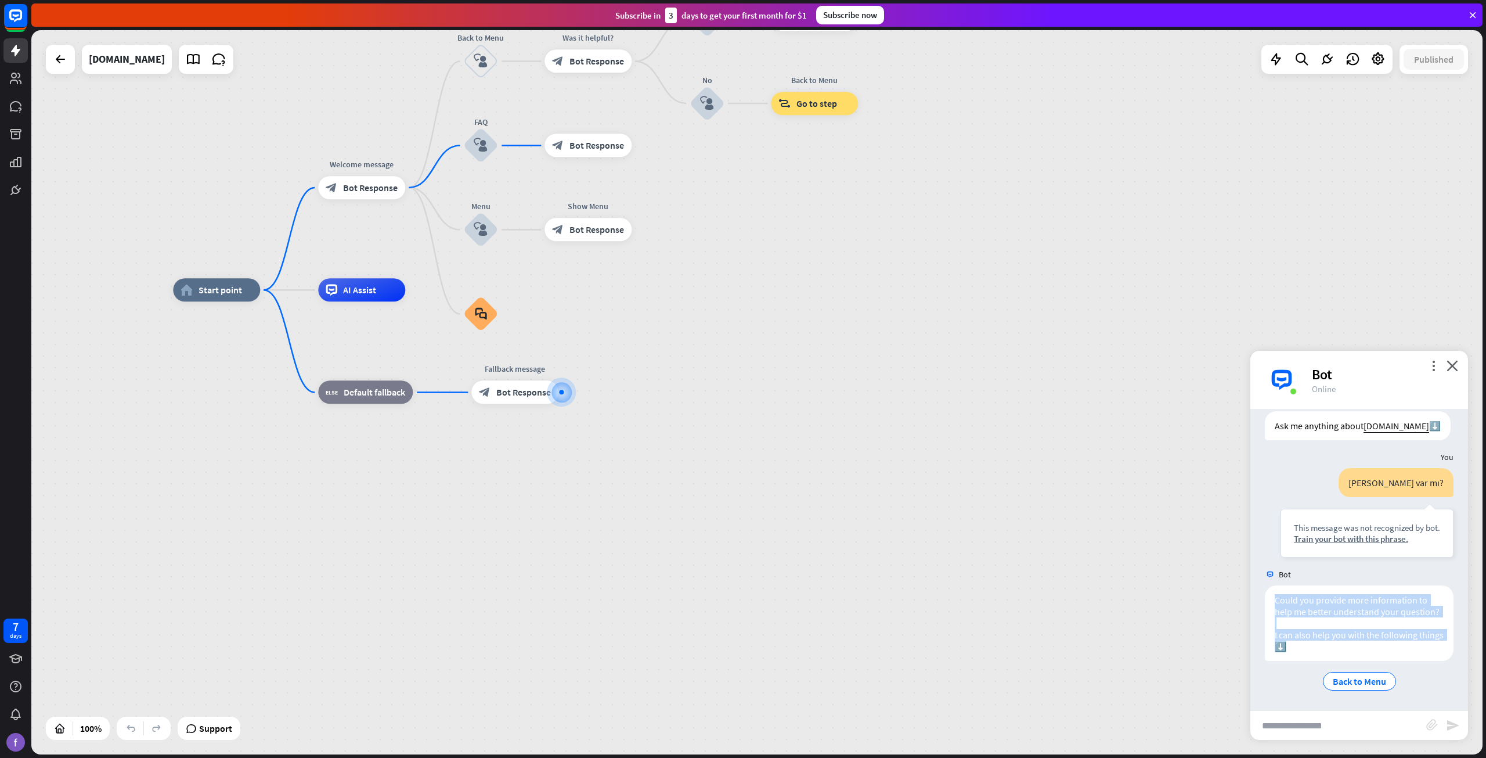
click at [1309, 653] on div at bounding box center [1309, 653] width 0 height 0
click at [1295, 720] on input "text" at bounding box center [1338, 725] width 176 height 29
type input "**********"
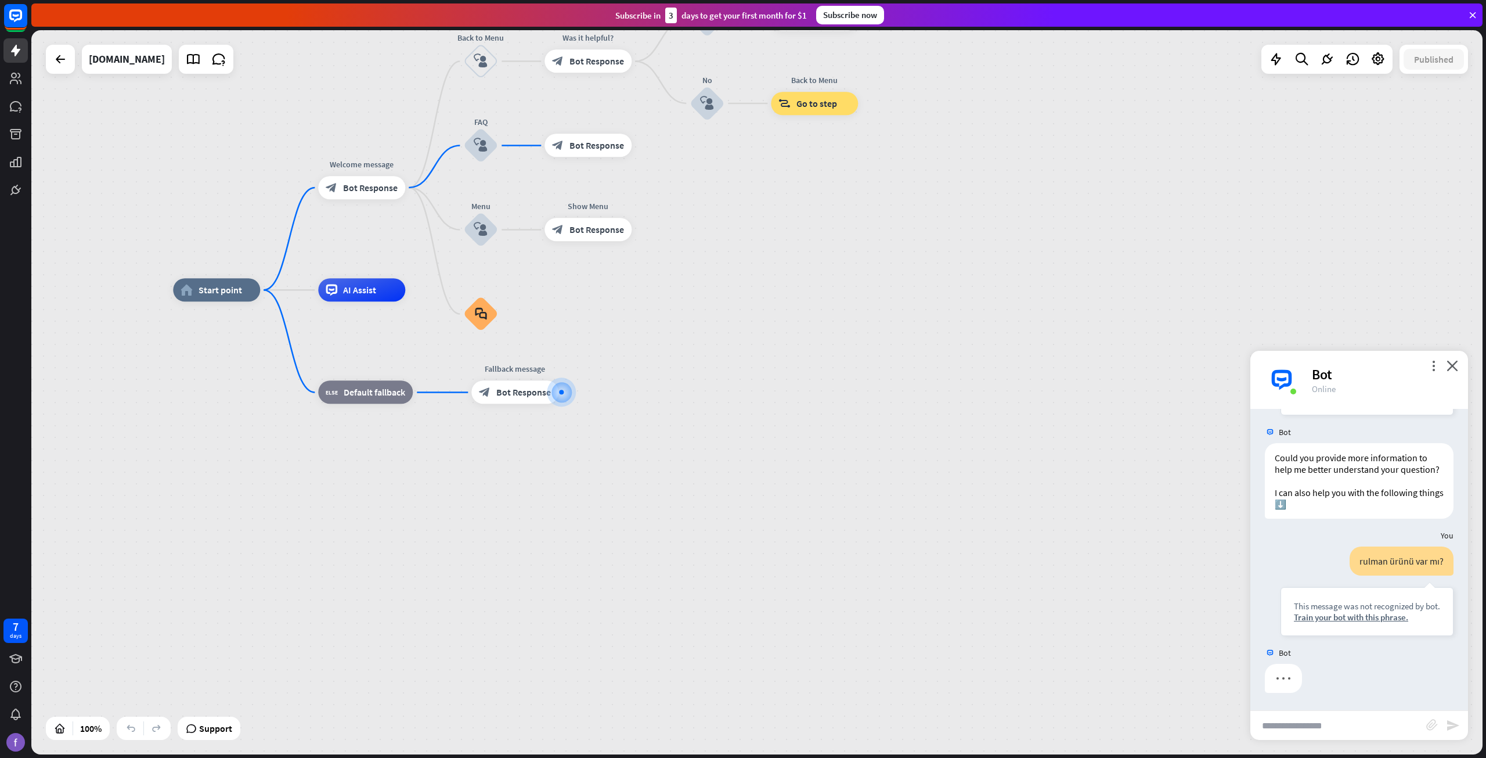
scroll to position [334, 0]
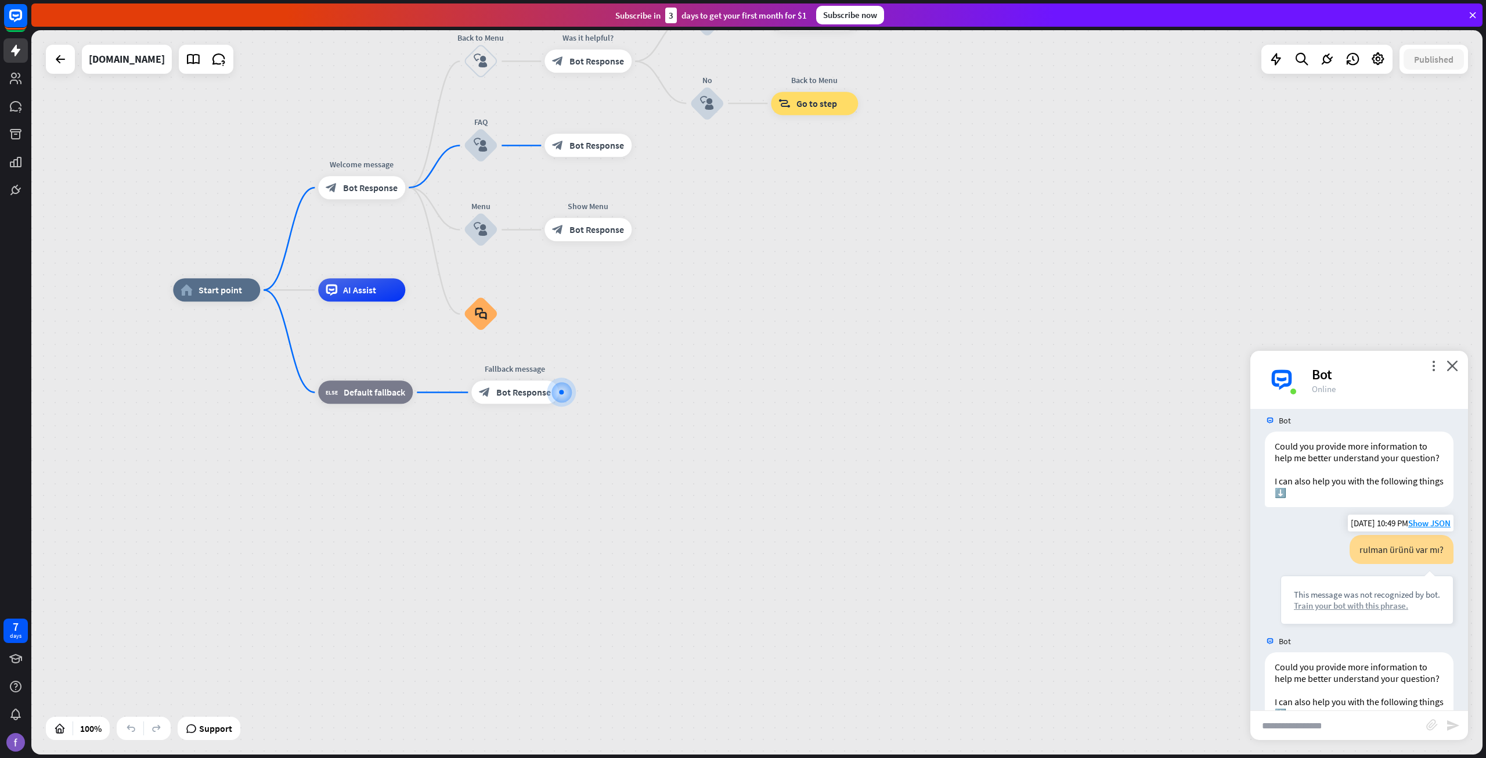
click at [1358, 615] on div "This message was not recognized by bot. Train your bot with this phrase." at bounding box center [1367, 599] width 173 height 49
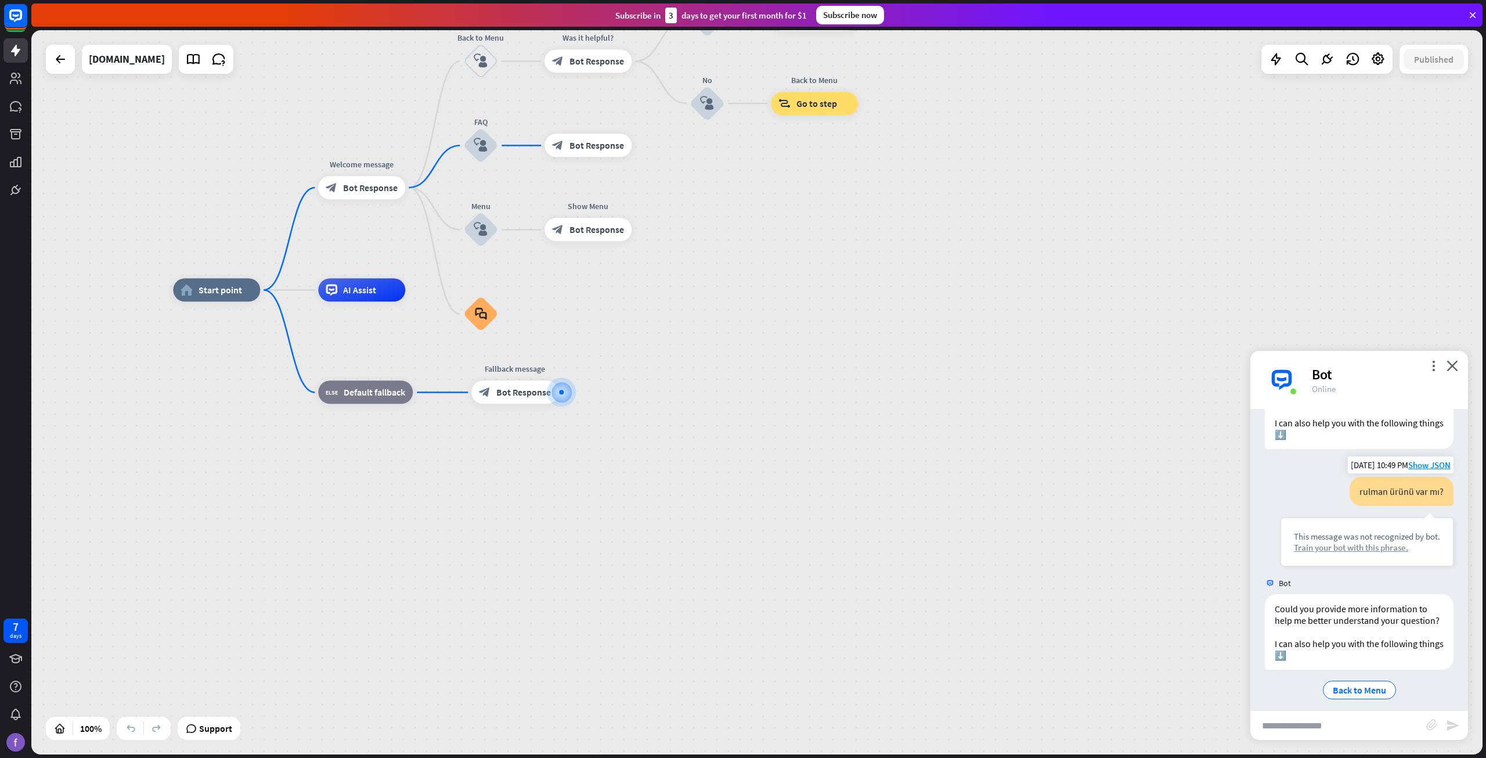
scroll to position [424, 0]
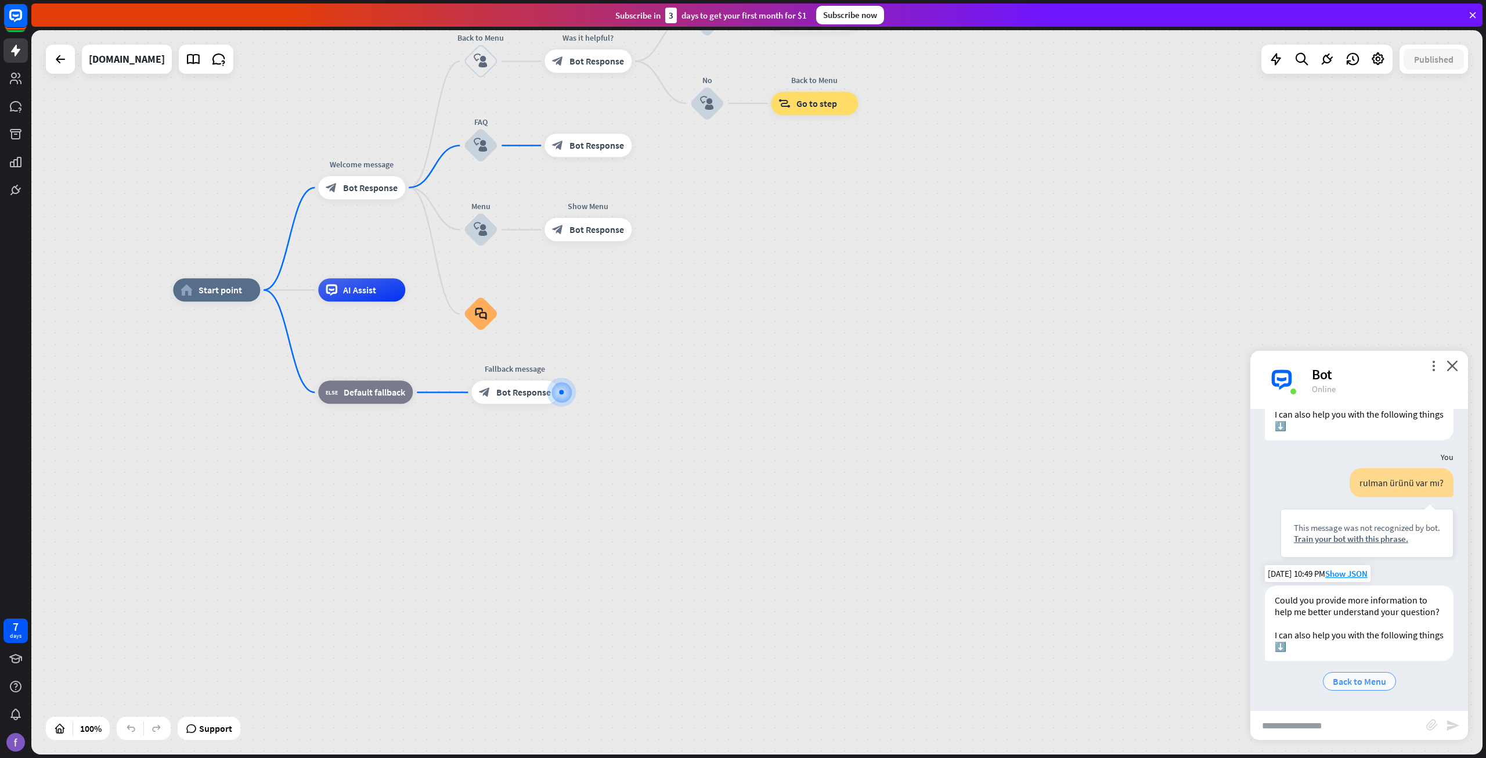
click at [1348, 684] on span "Back to Menu" at bounding box center [1359, 681] width 53 height 12
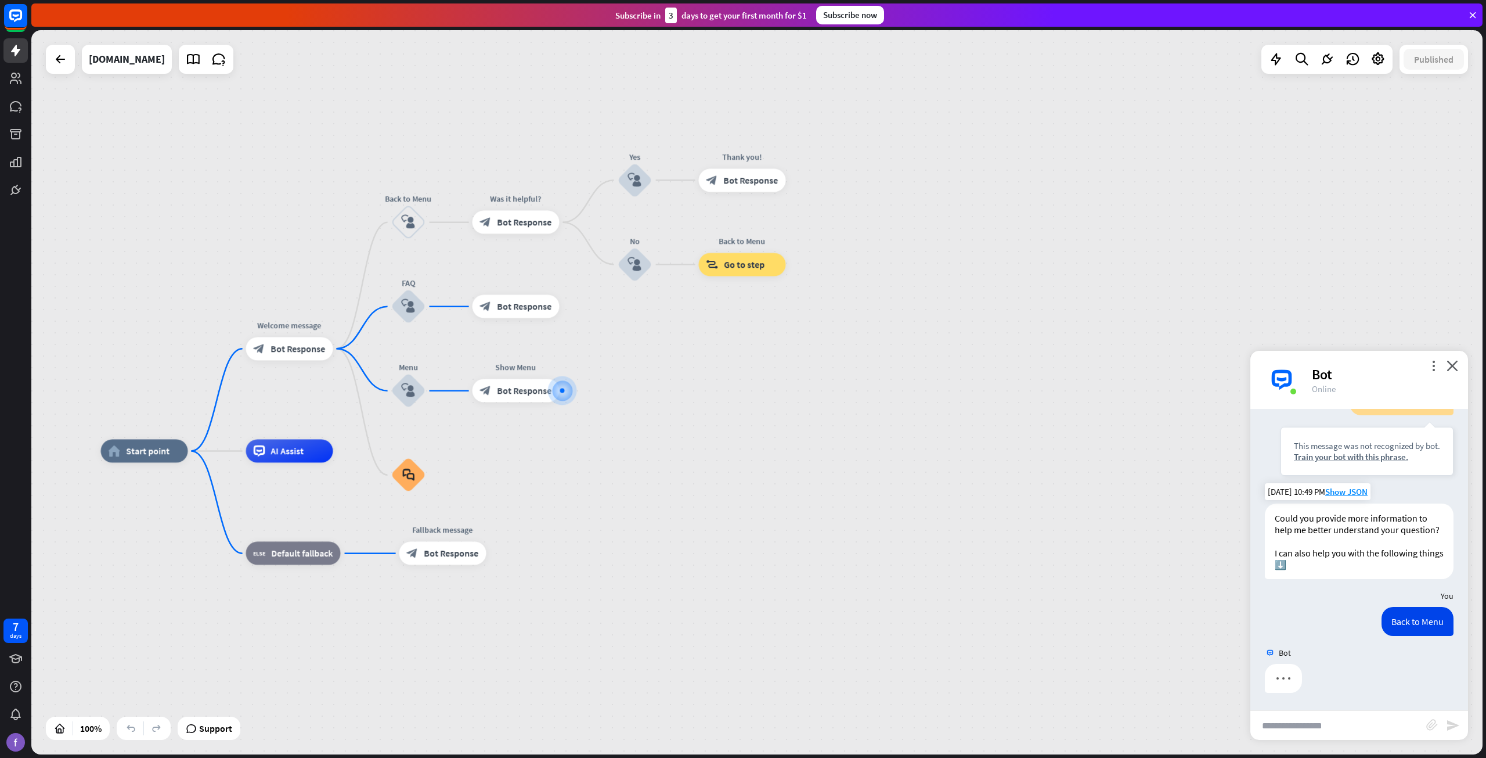
scroll to position [506, 0]
click at [150, 454] on span "Start point" at bounding box center [147, 452] width 44 height 12
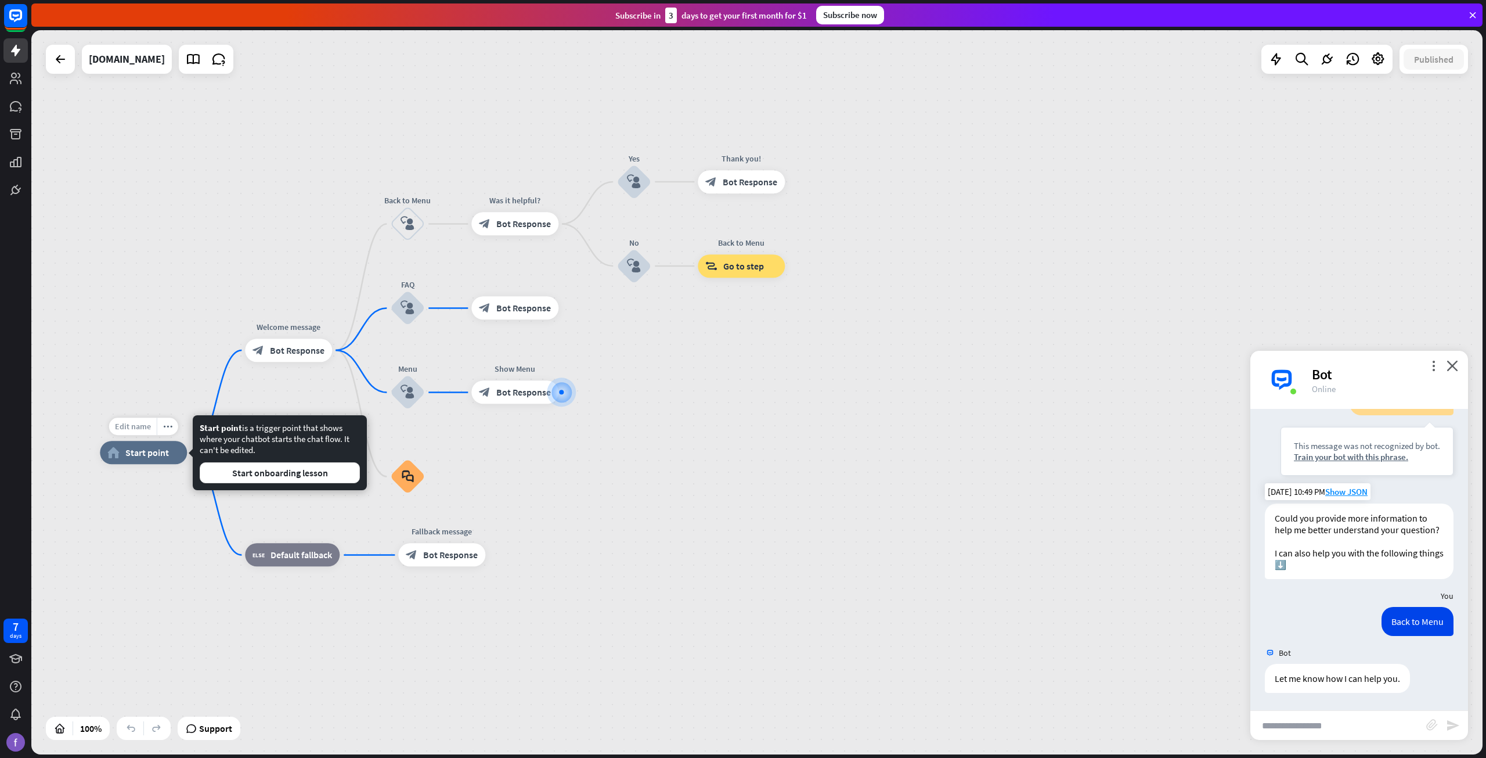
click at [131, 420] on div "Edit name" at bounding box center [133, 425] width 48 height 17
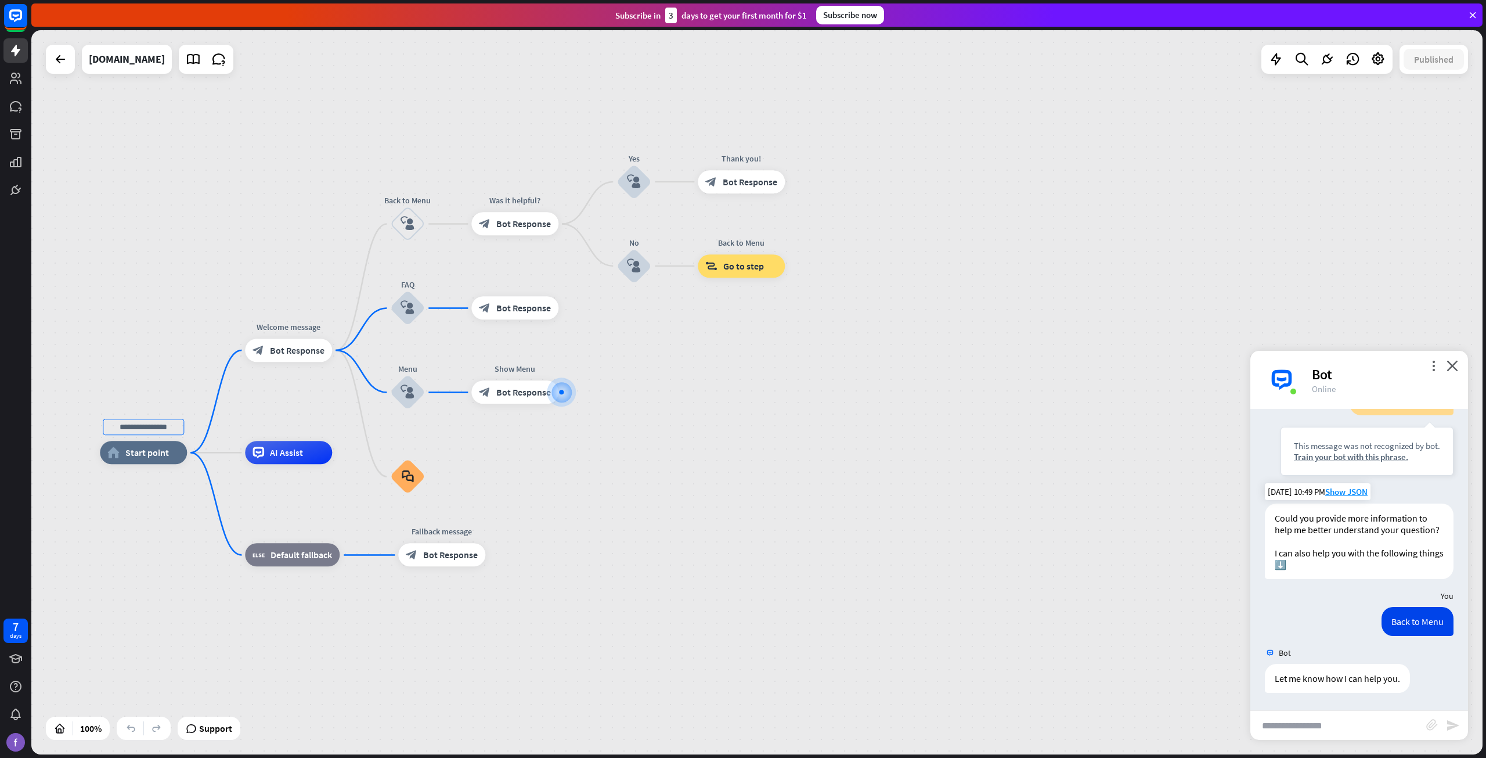
click at [301, 457] on span "AI Assist" at bounding box center [286, 452] width 33 height 12
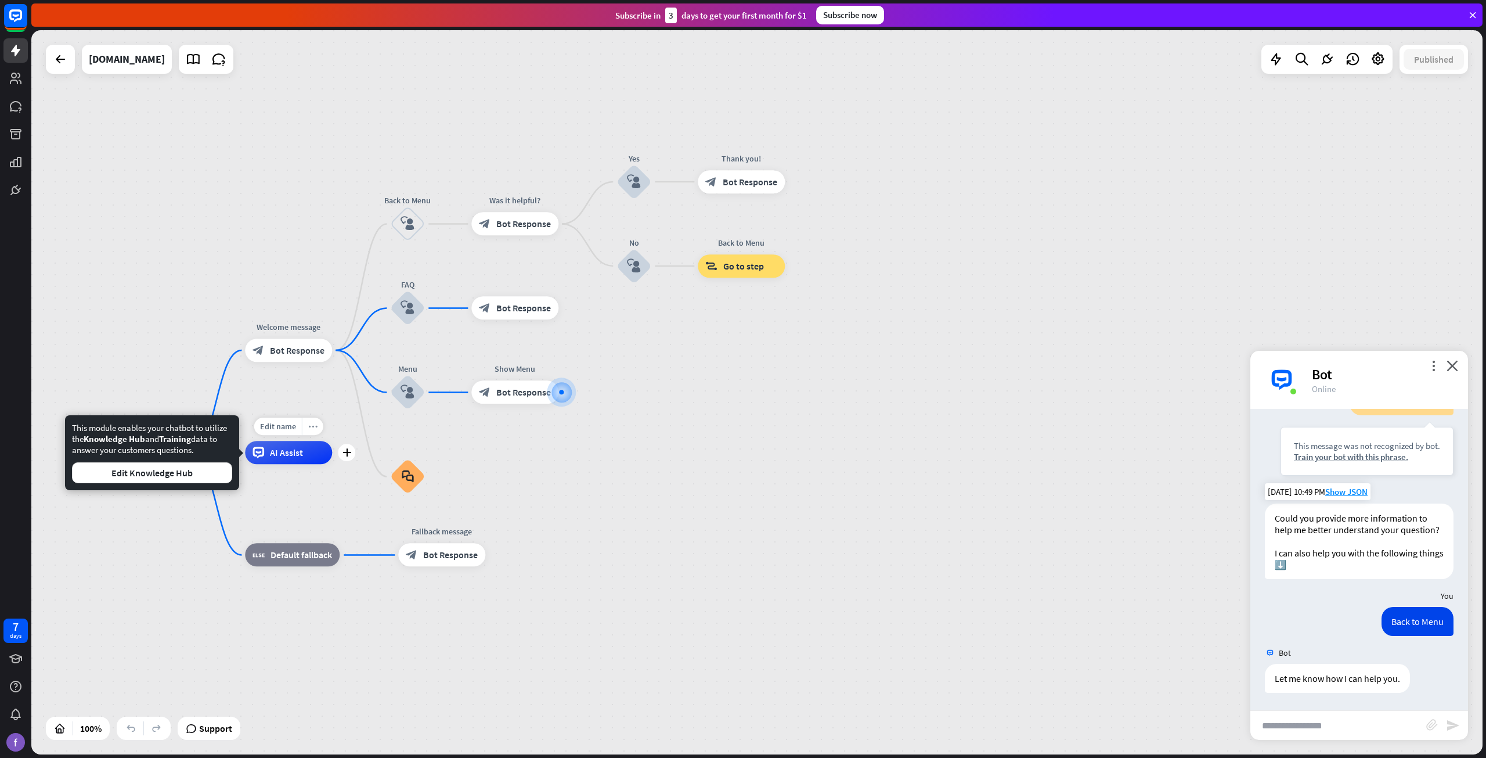
click at [310, 424] on icon "more_horiz" at bounding box center [312, 426] width 9 height 9
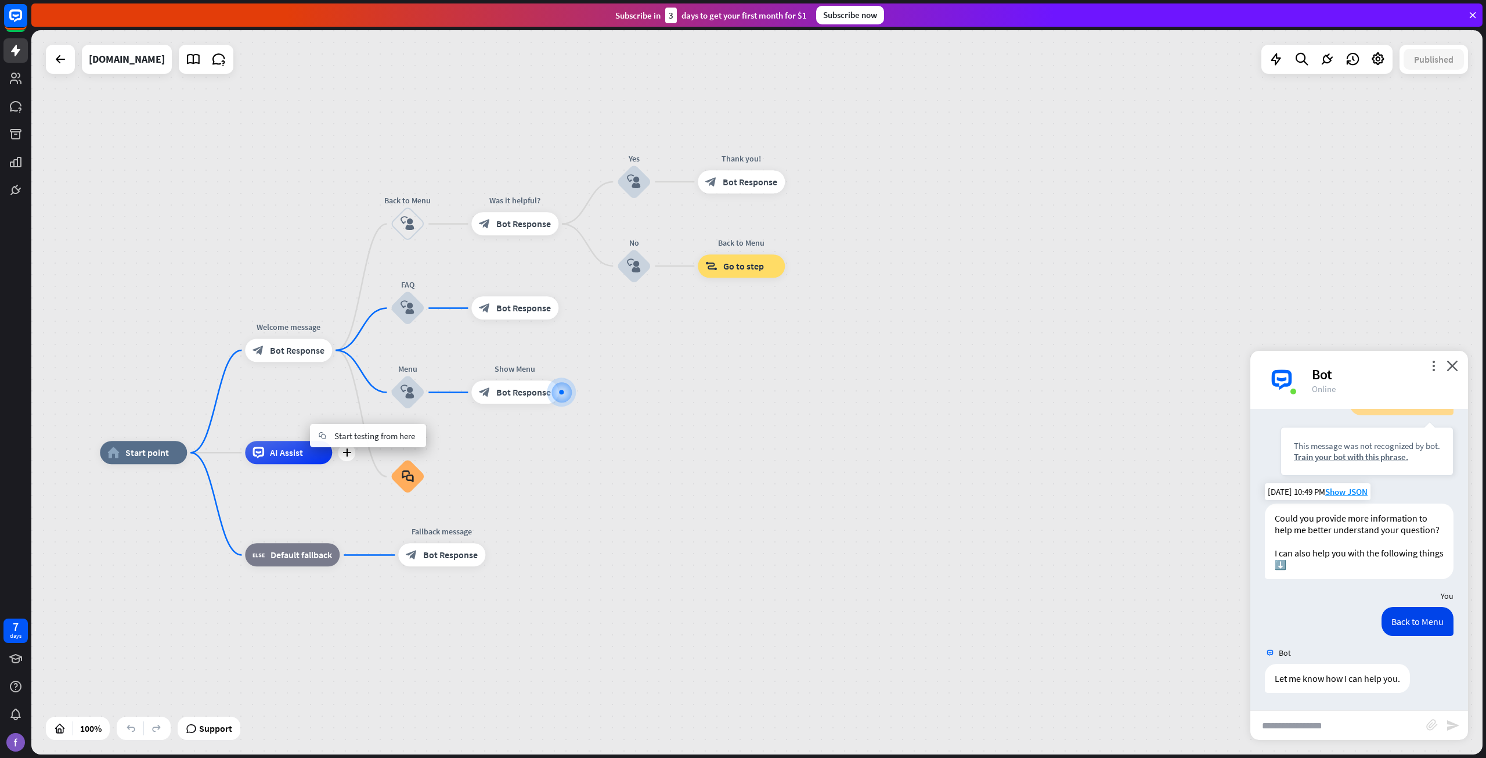
click at [278, 446] on span "AI Assist" at bounding box center [286, 452] width 33 height 12
click at [273, 430] on span "Edit name" at bounding box center [278, 426] width 36 height 10
click at [294, 565] on div "block_fallback Default fallback" at bounding box center [292, 554] width 95 height 23
drag, startPoint x: 862, startPoint y: 416, endPoint x: 963, endPoint y: 391, distance: 104.5
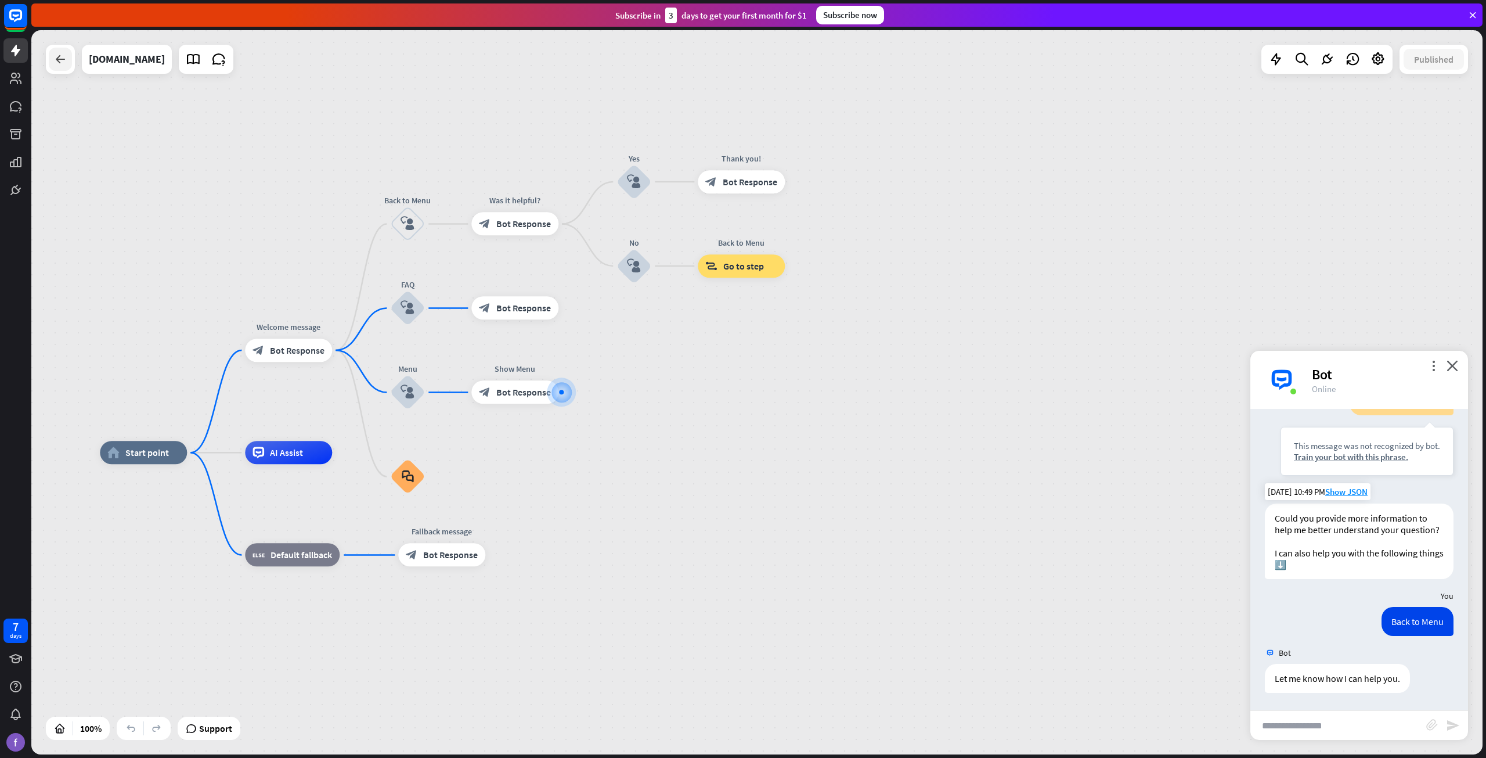
click at [66, 64] on icon at bounding box center [60, 59] width 14 height 14
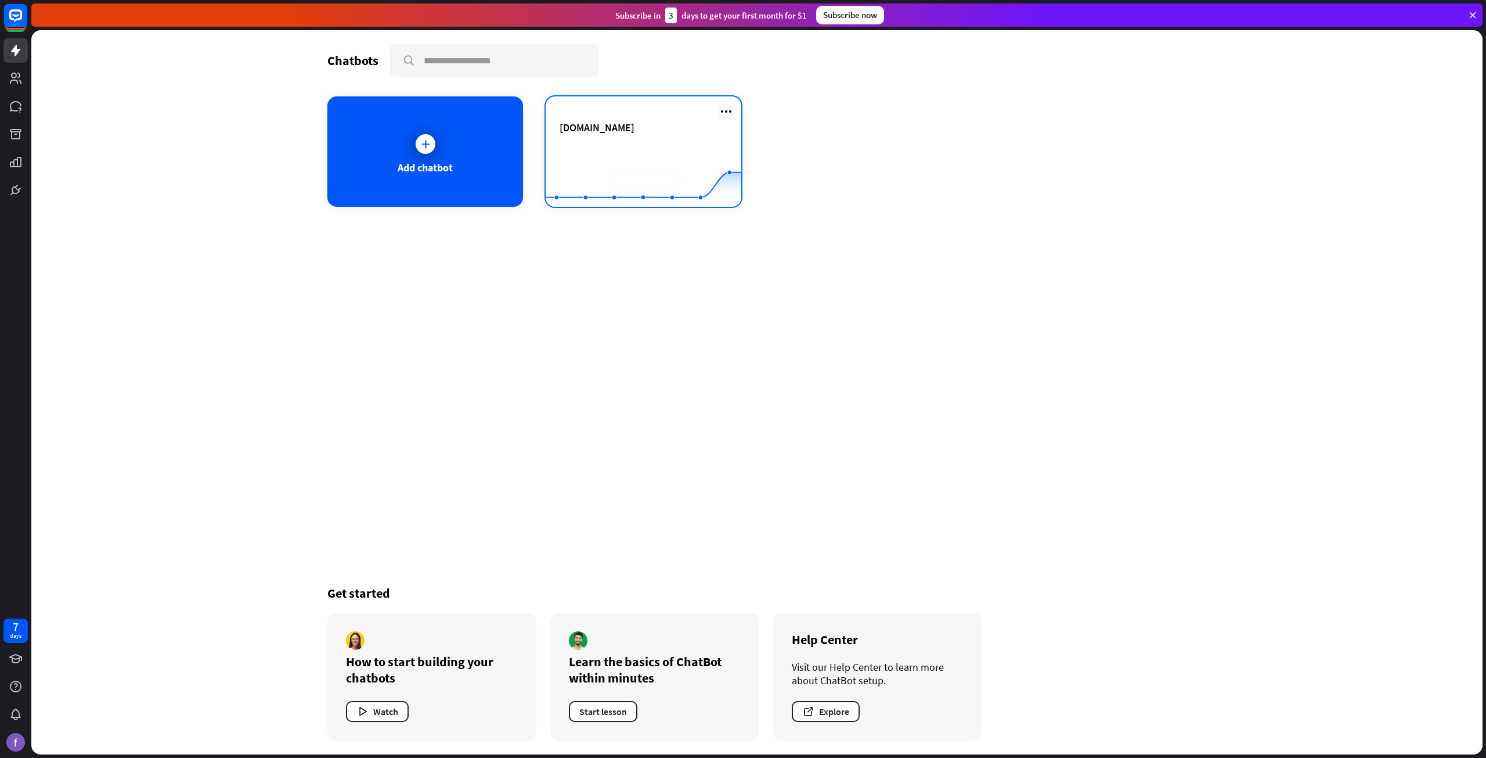
click at [729, 114] on icon at bounding box center [726, 111] width 14 height 14
click at [738, 138] on div "Rename" at bounding box center [732, 138] width 78 height 21
click at [806, 122] on div "**********" at bounding box center [756, 151] width 859 height 110
click at [721, 114] on icon at bounding box center [726, 111] width 14 height 14
click at [824, 155] on div "Add chatbot [DOMAIN_NAME] Created with Highcharts 10.1.0 0 1 2" at bounding box center [756, 151] width 859 height 110
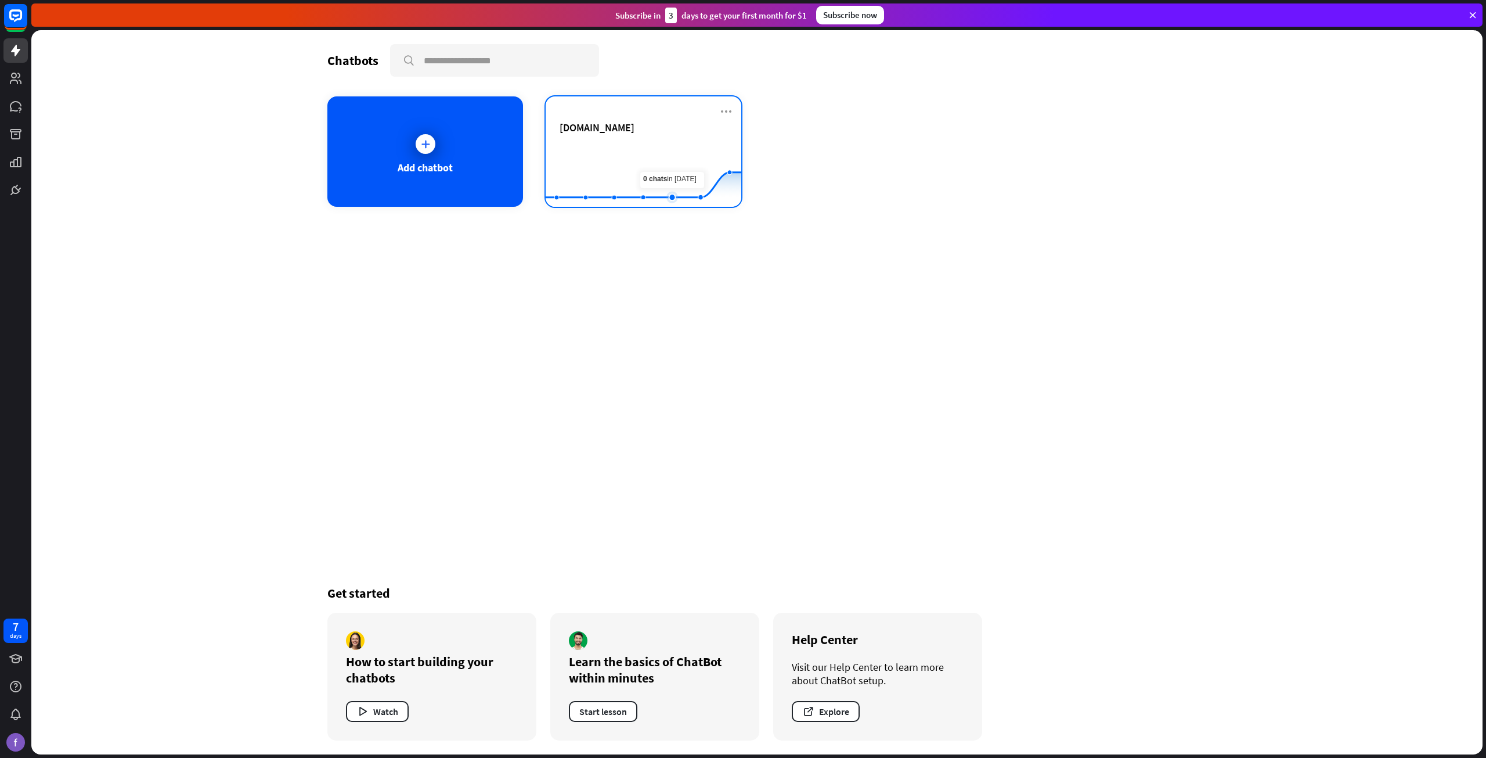
click at [659, 157] on rect at bounding box center [644, 178] width 196 height 73
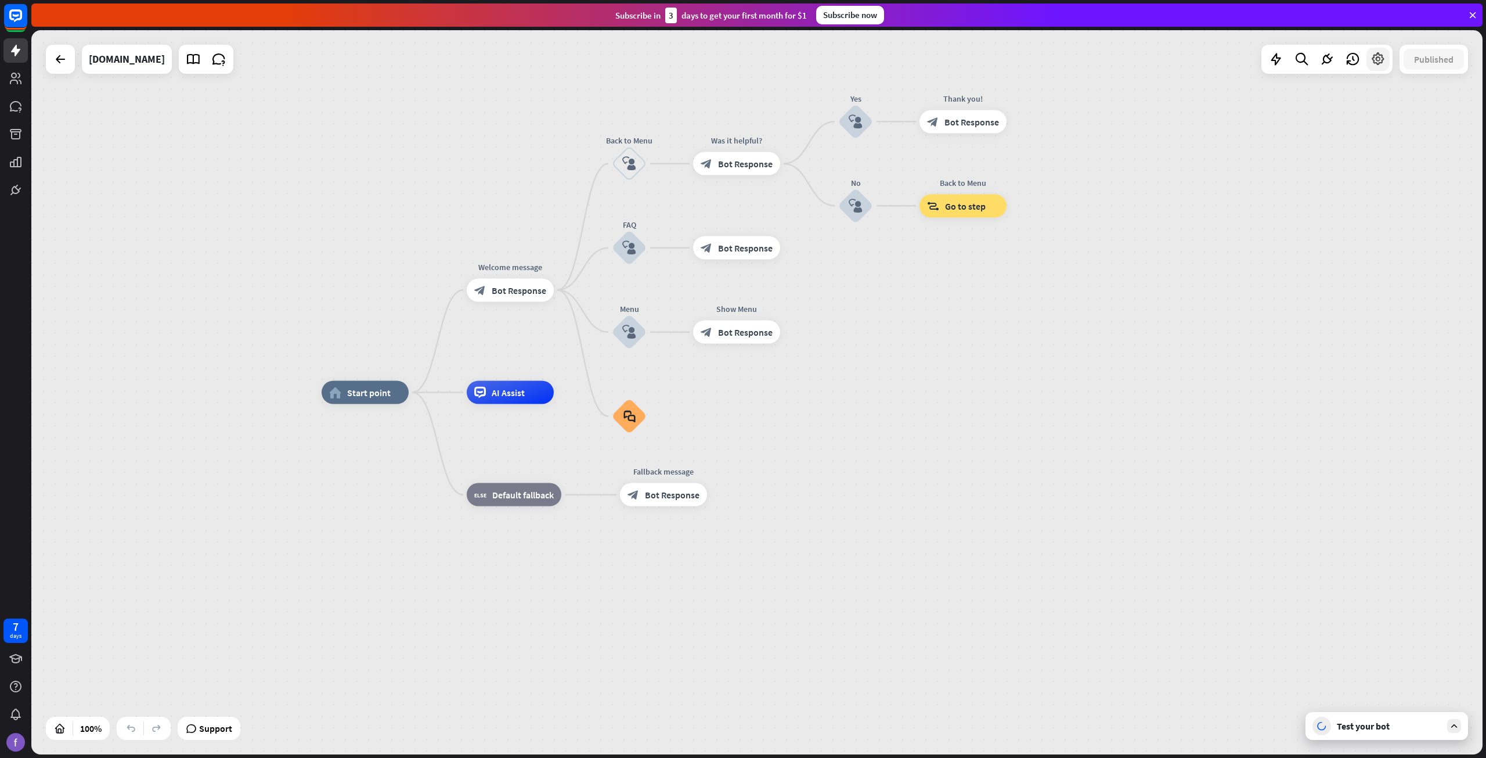
click at [1373, 55] on icon at bounding box center [1378, 59] width 15 height 15
click at [1359, 121] on div "moon Dark mode" at bounding box center [1379, 128] width 158 height 23
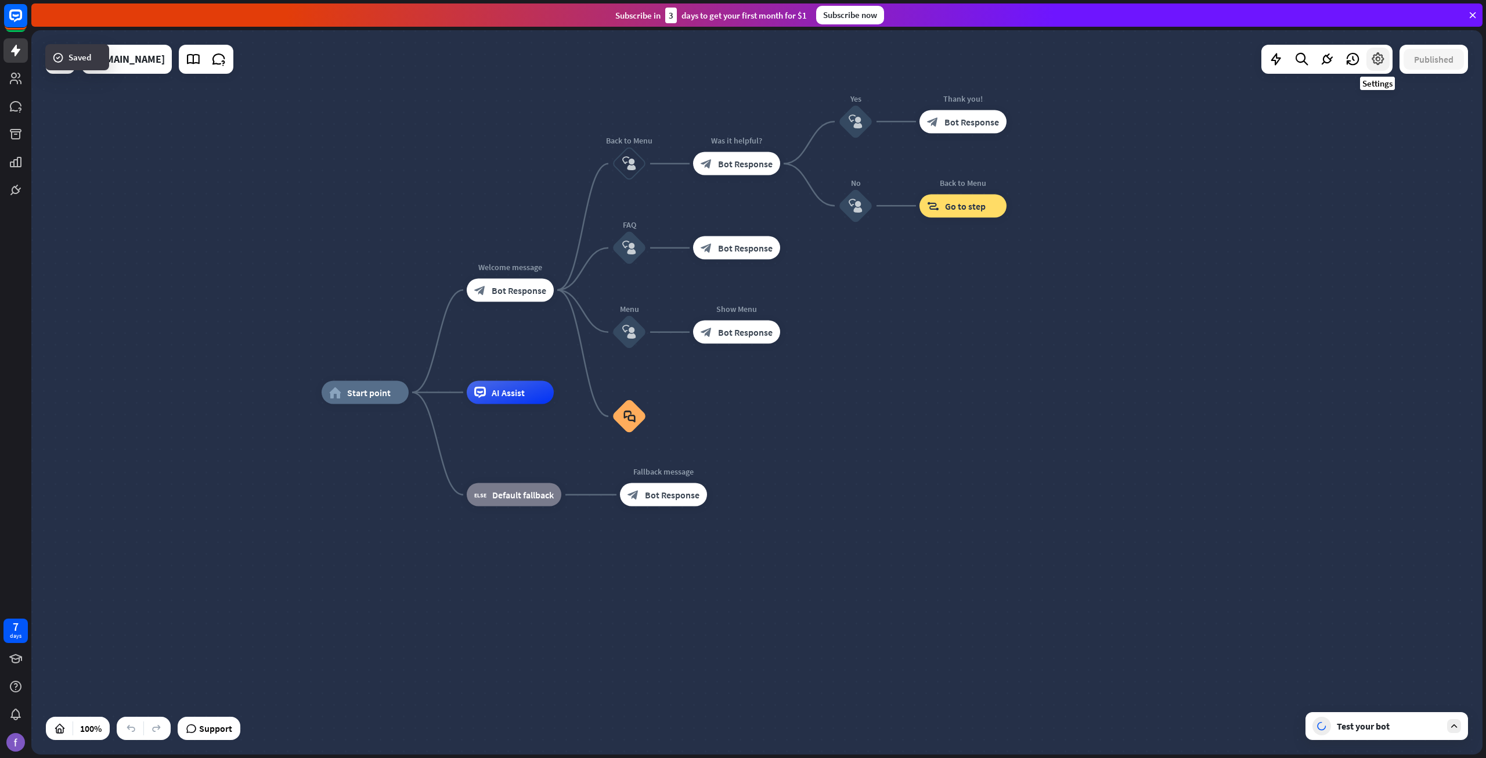
click at [1375, 60] on icon at bounding box center [1378, 59] width 15 height 15
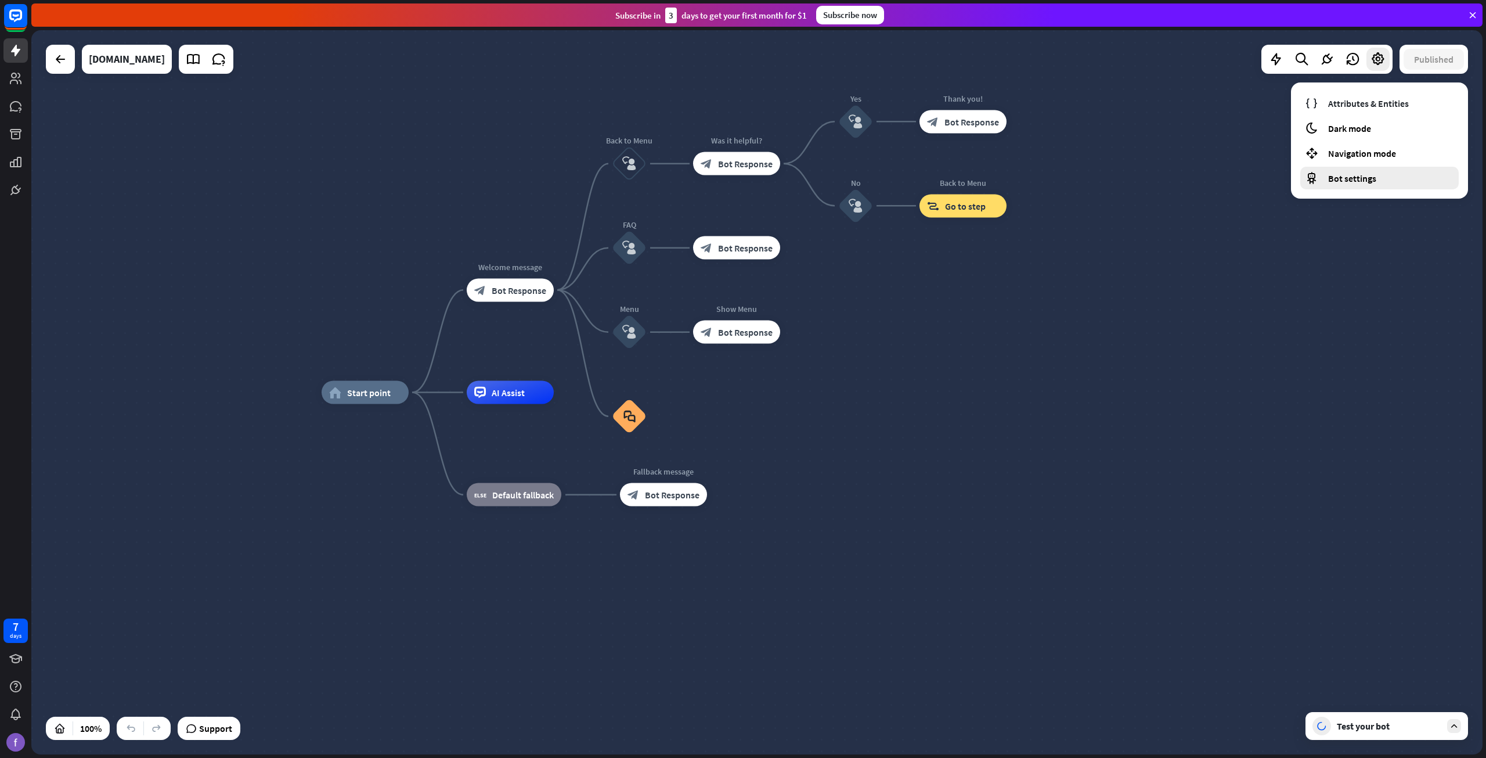
click at [1334, 188] on div "Bot settings" at bounding box center [1379, 178] width 158 height 23
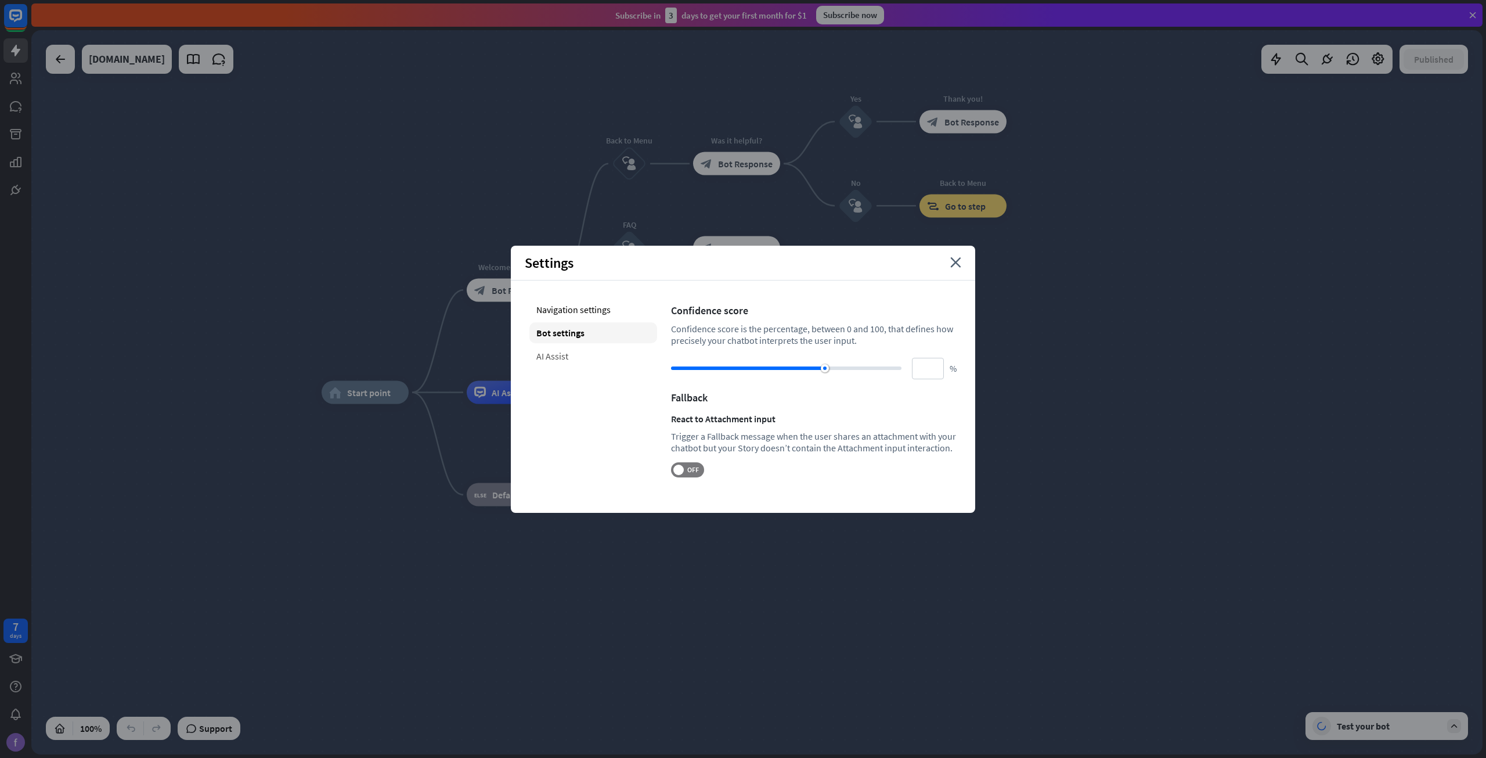
click at [556, 349] on div "AI Assist" at bounding box center [593, 355] width 128 height 21
type input "**"
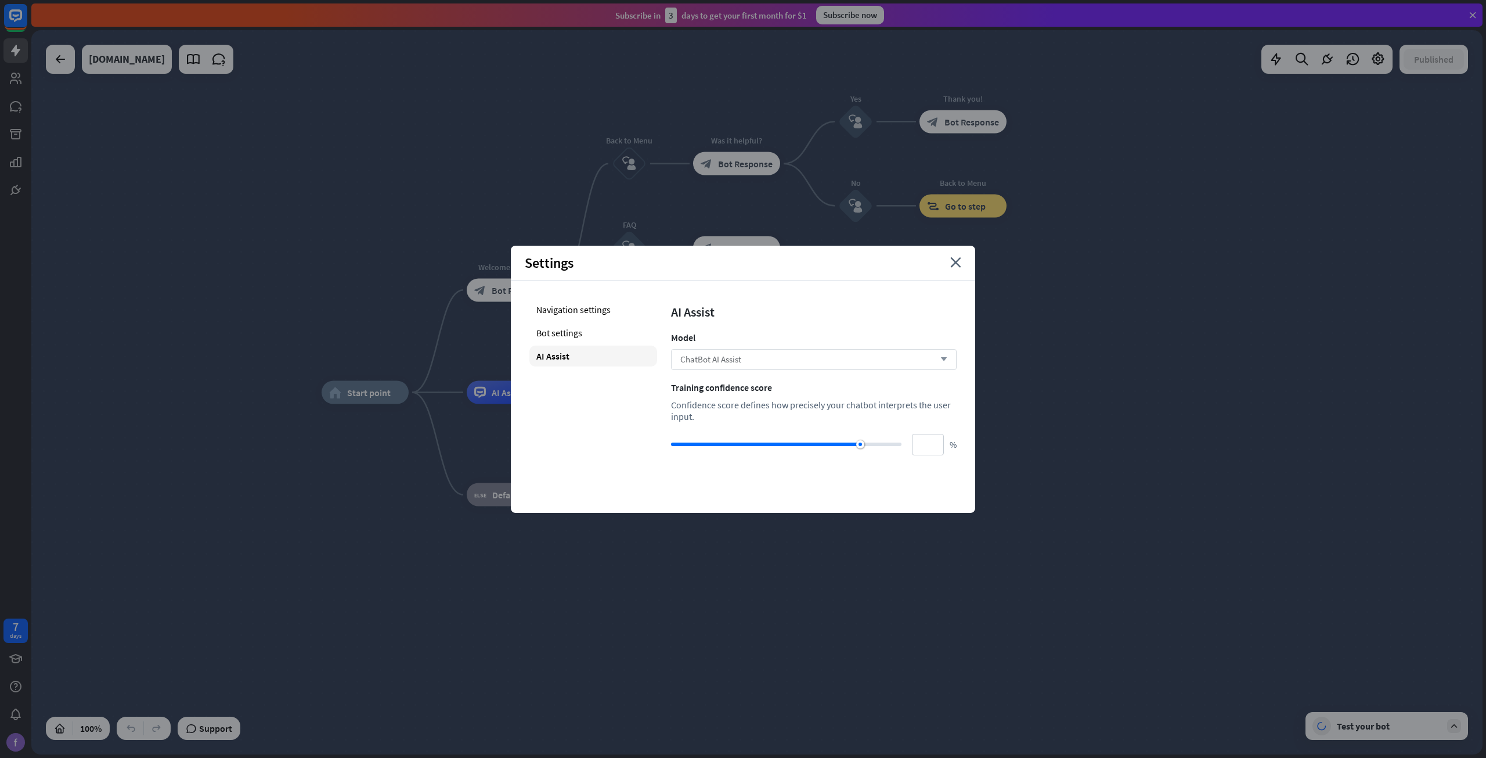
click at [787, 361] on div "ChatBot AI Assist arrow_down" at bounding box center [814, 359] width 286 height 21
click at [761, 412] on div "OpenAI GPT-4.1" at bounding box center [814, 412] width 276 height 23
click at [952, 257] on icon "close" at bounding box center [955, 262] width 11 height 10
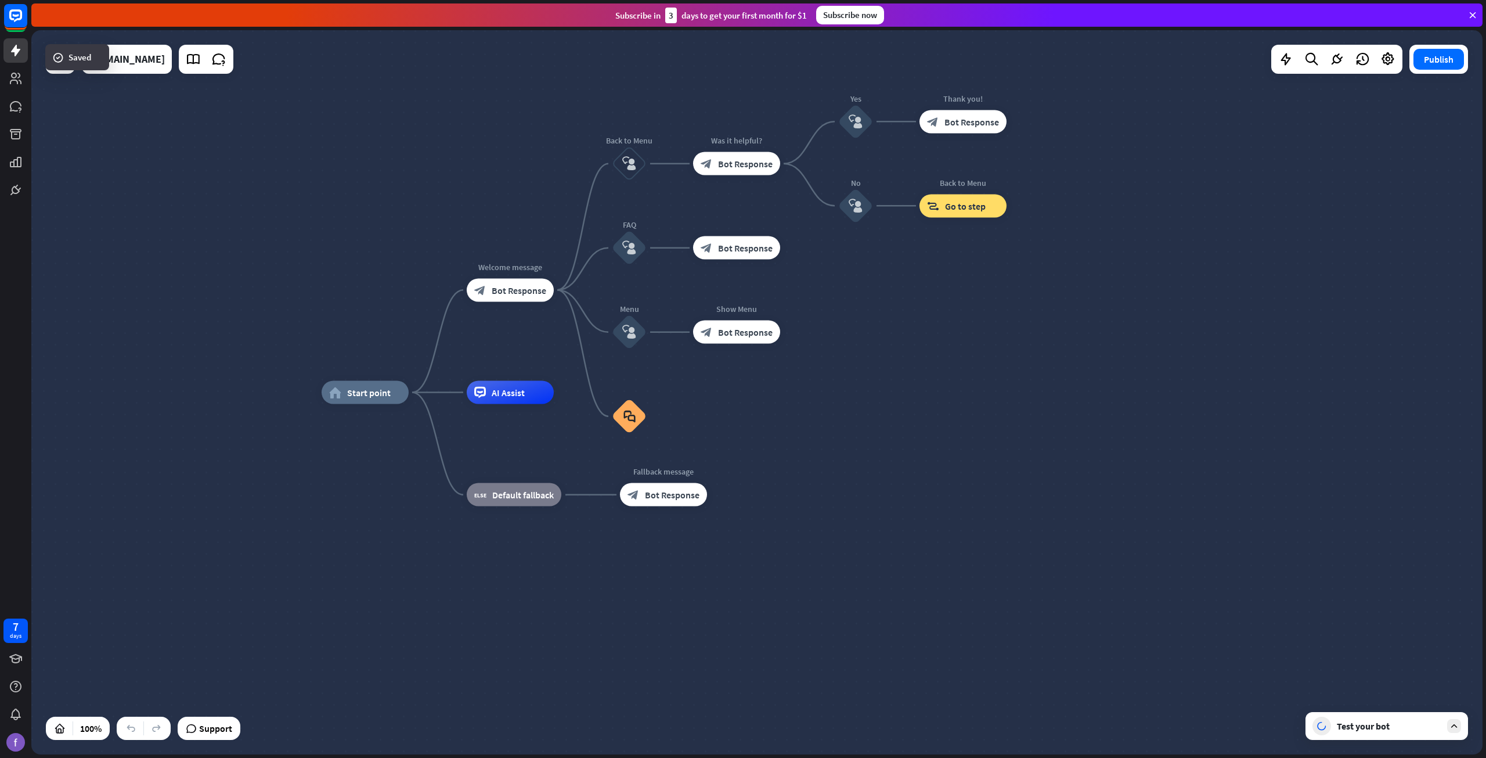
click at [1353, 726] on div "Test your bot" at bounding box center [1389, 726] width 104 height 12
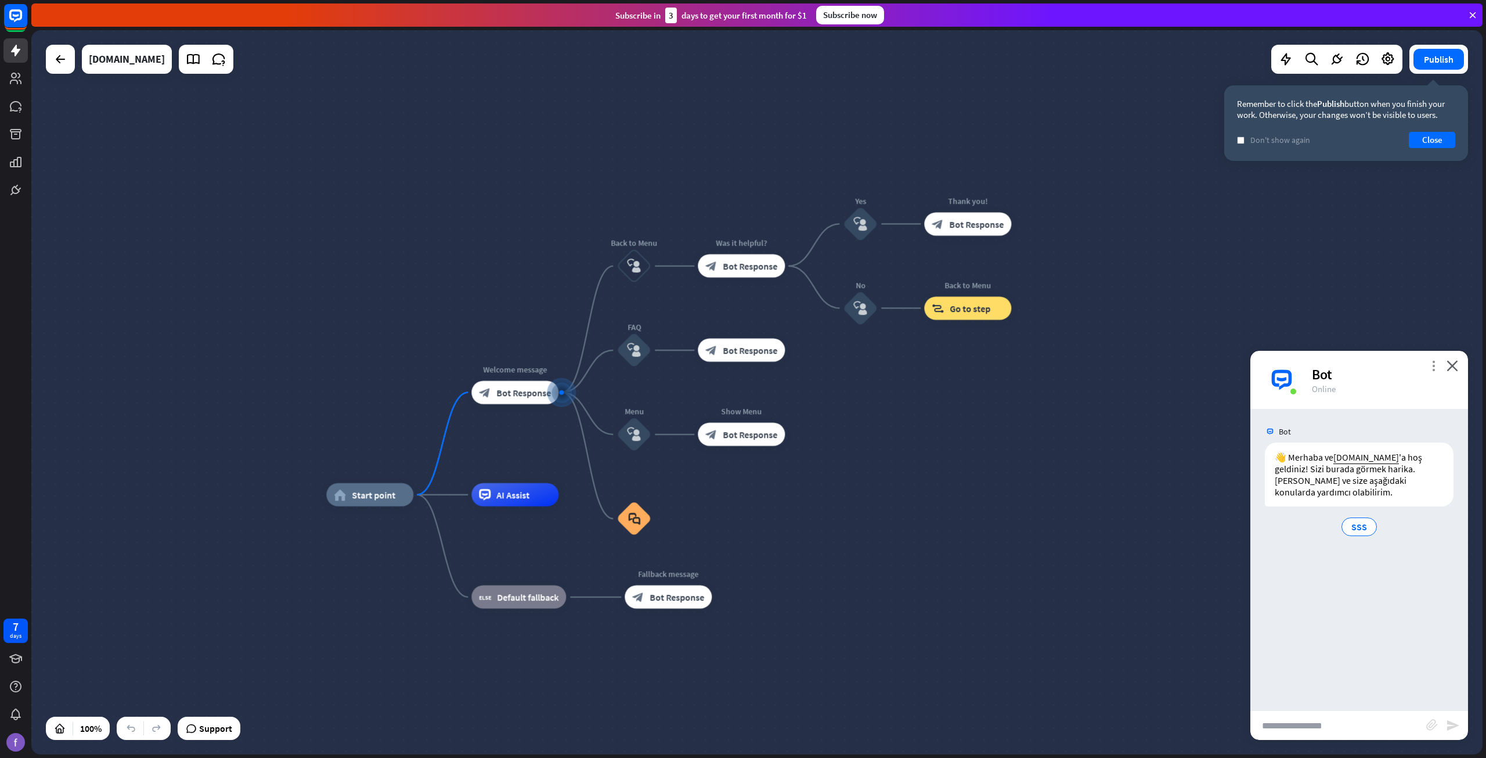
click at [1436, 369] on icon "more_vert" at bounding box center [1433, 365] width 11 height 11
click at [1454, 362] on icon "close" at bounding box center [1453, 365] width 12 height 11
